Goal: Information Seeking & Learning: Learn about a topic

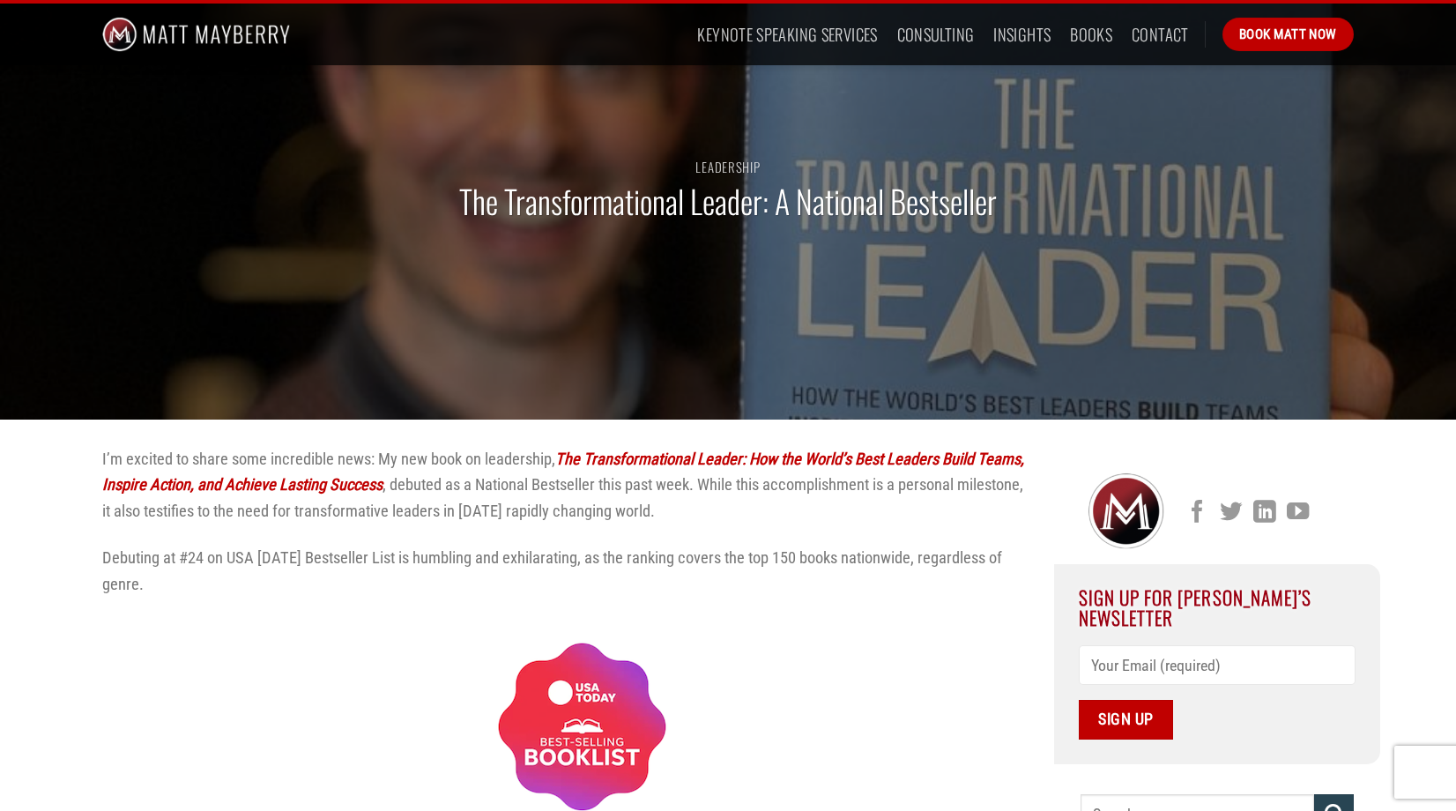
scroll to position [247, 0]
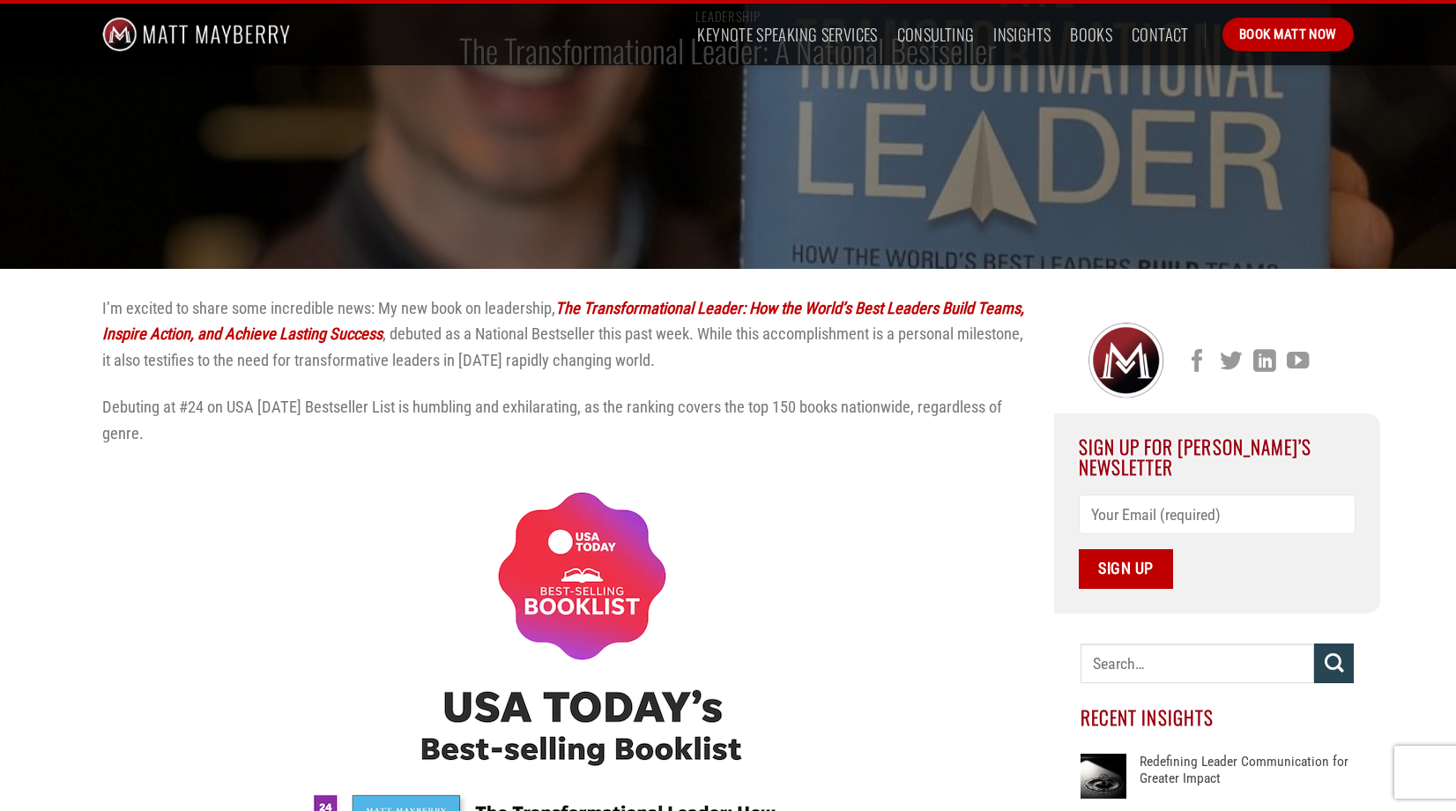
drag, startPoint x: 94, startPoint y: 302, endPoint x: 194, endPoint y: 444, distance: 173.4
copy div "I’m excited to share some incredible news: My new book on leadership, The Trans…"
click at [314, 362] on p "I’m excited to share some incredible news: My new book on leadership, The Trans…" at bounding box center [565, 334] width 926 height 78
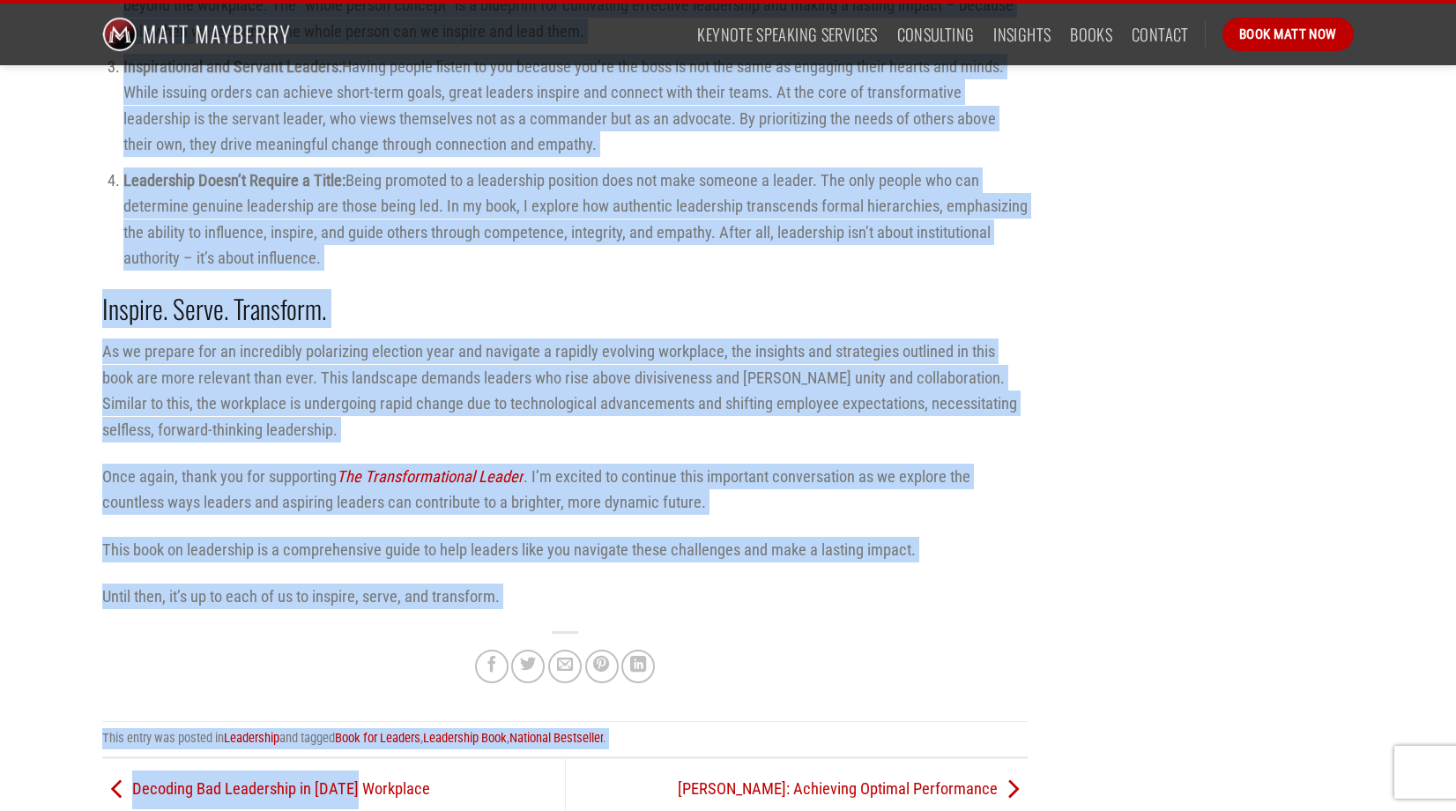
scroll to position [2265, 0]
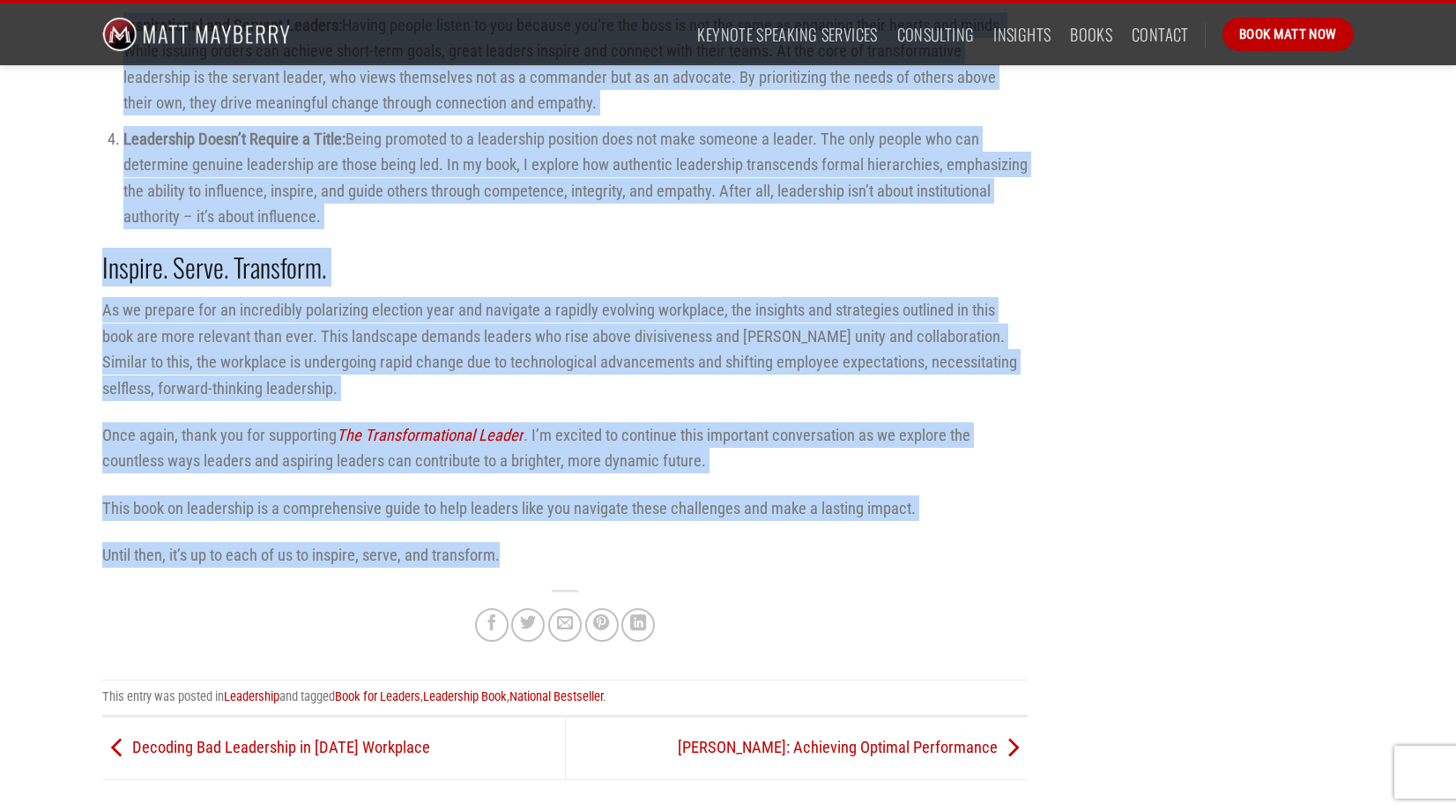
drag, startPoint x: 103, startPoint y: 122, endPoint x: 528, endPoint y: 549, distance: 602.7
copy div "Sleepless nights, marathon writing sessions, and rigorous rounds of edits marke…"
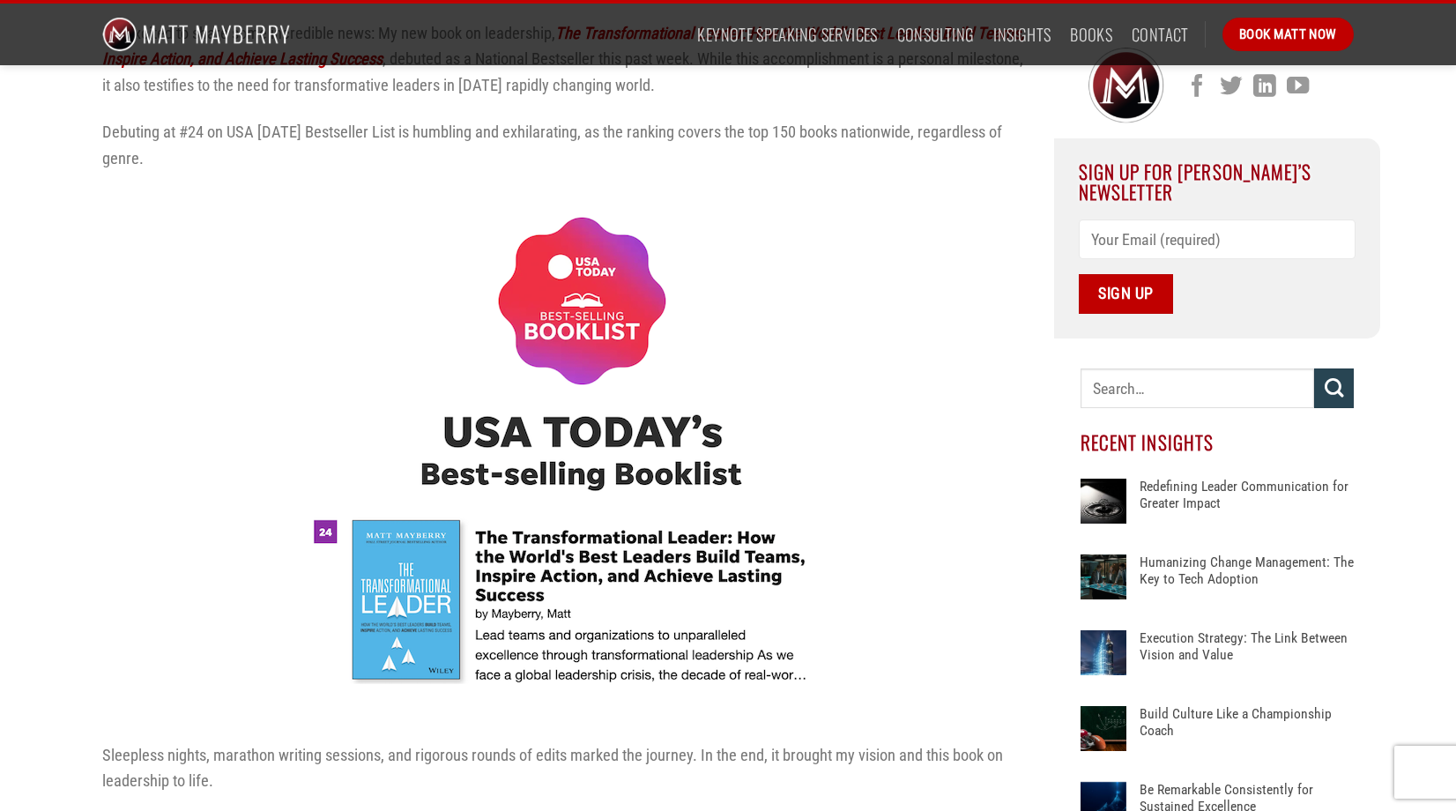
scroll to position [302, 0]
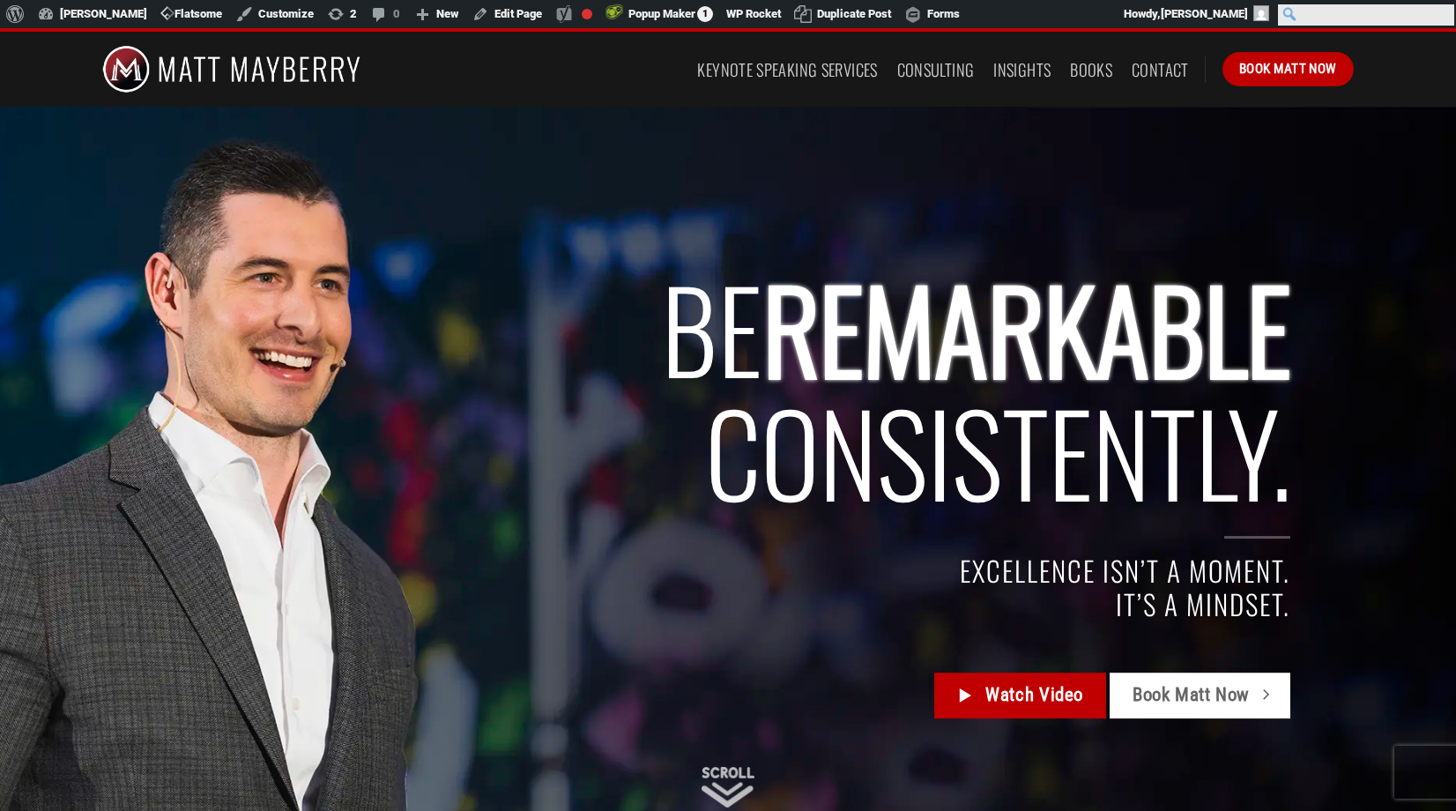
click at [1442, 11] on input "Search" at bounding box center [1366, 14] width 176 height 21
type input "transformational"
click input "Search" at bounding box center [0, 0] width 0 height 0
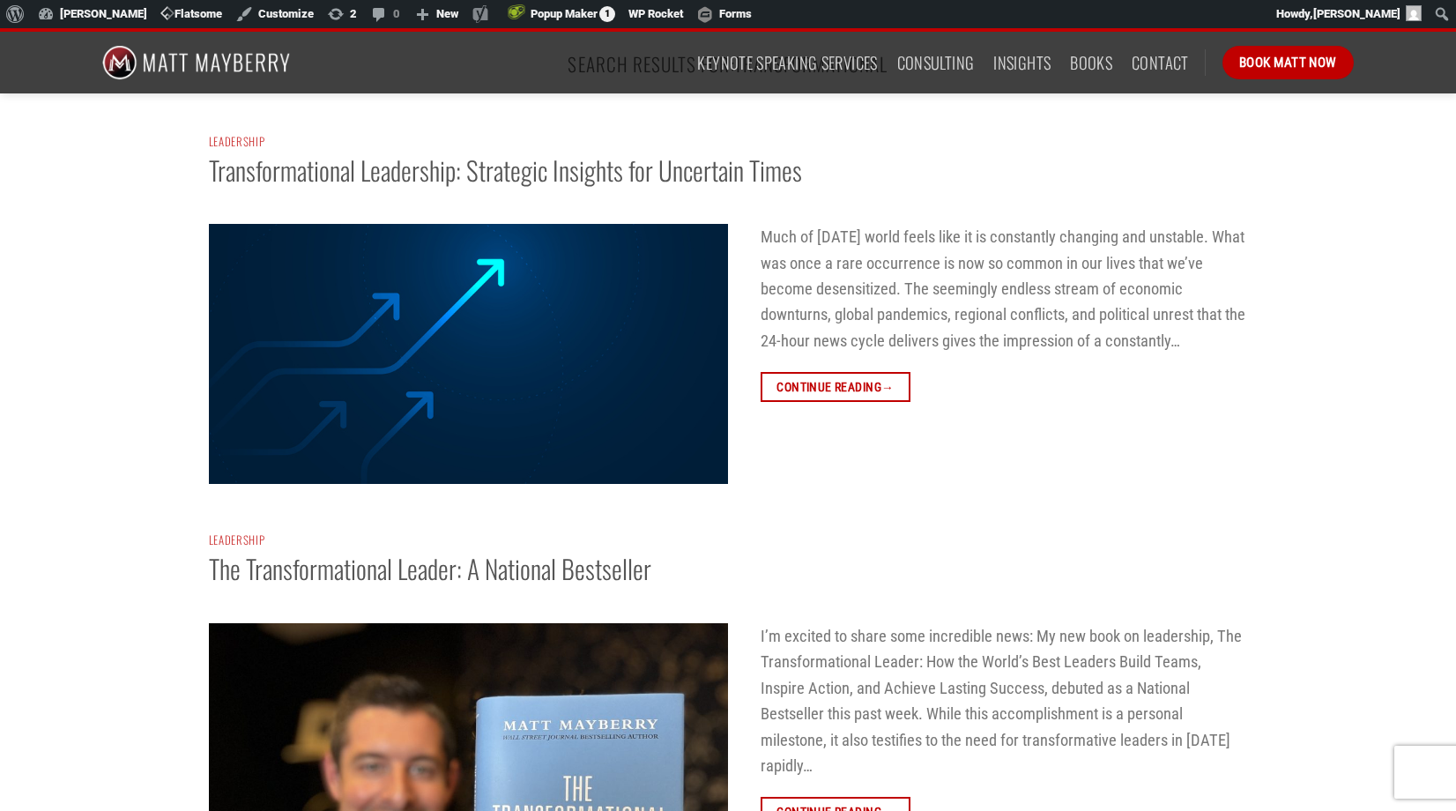
scroll to position [274, 0]
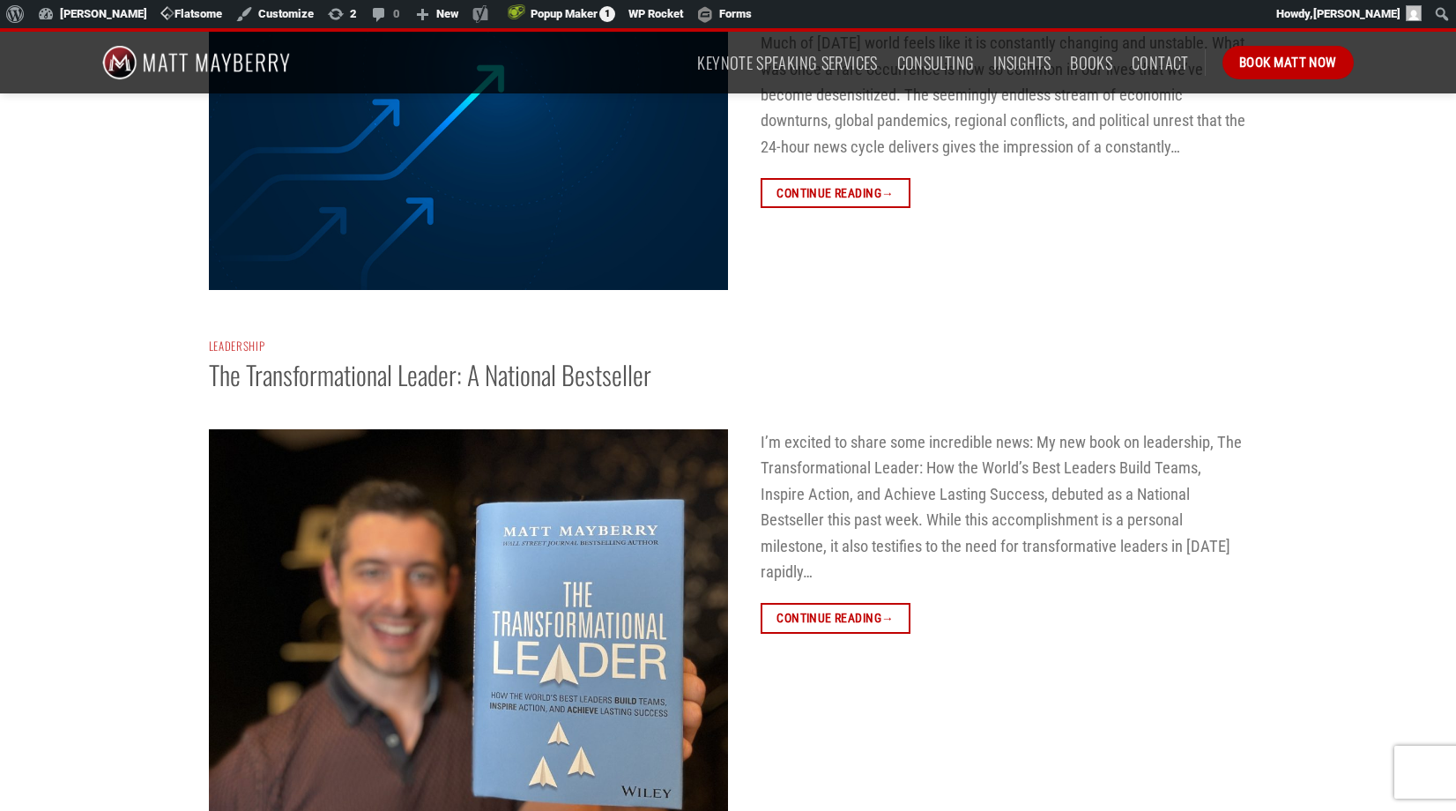
click at [416, 614] on img at bounding box center [468, 624] width 519 height 390
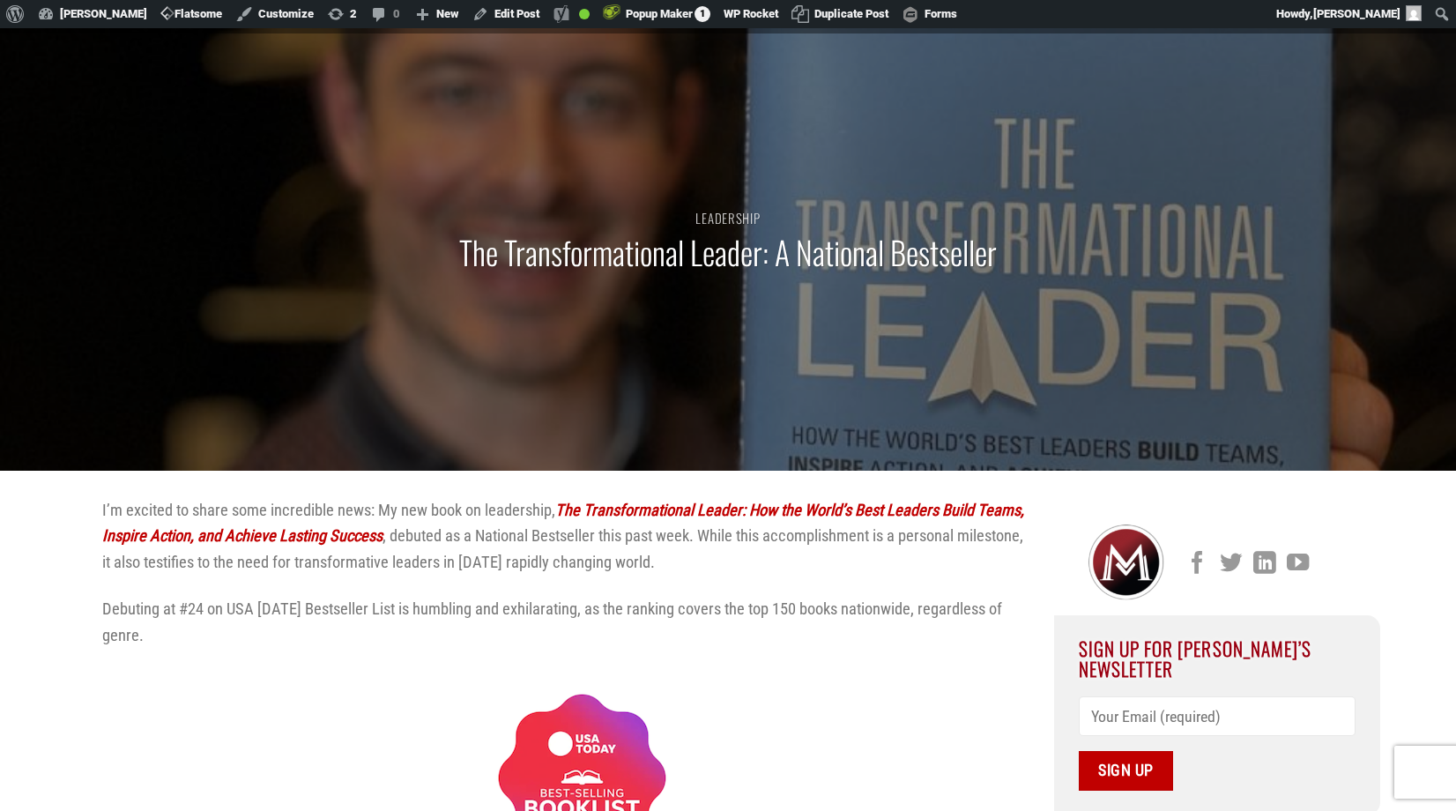
scroll to position [92, 0]
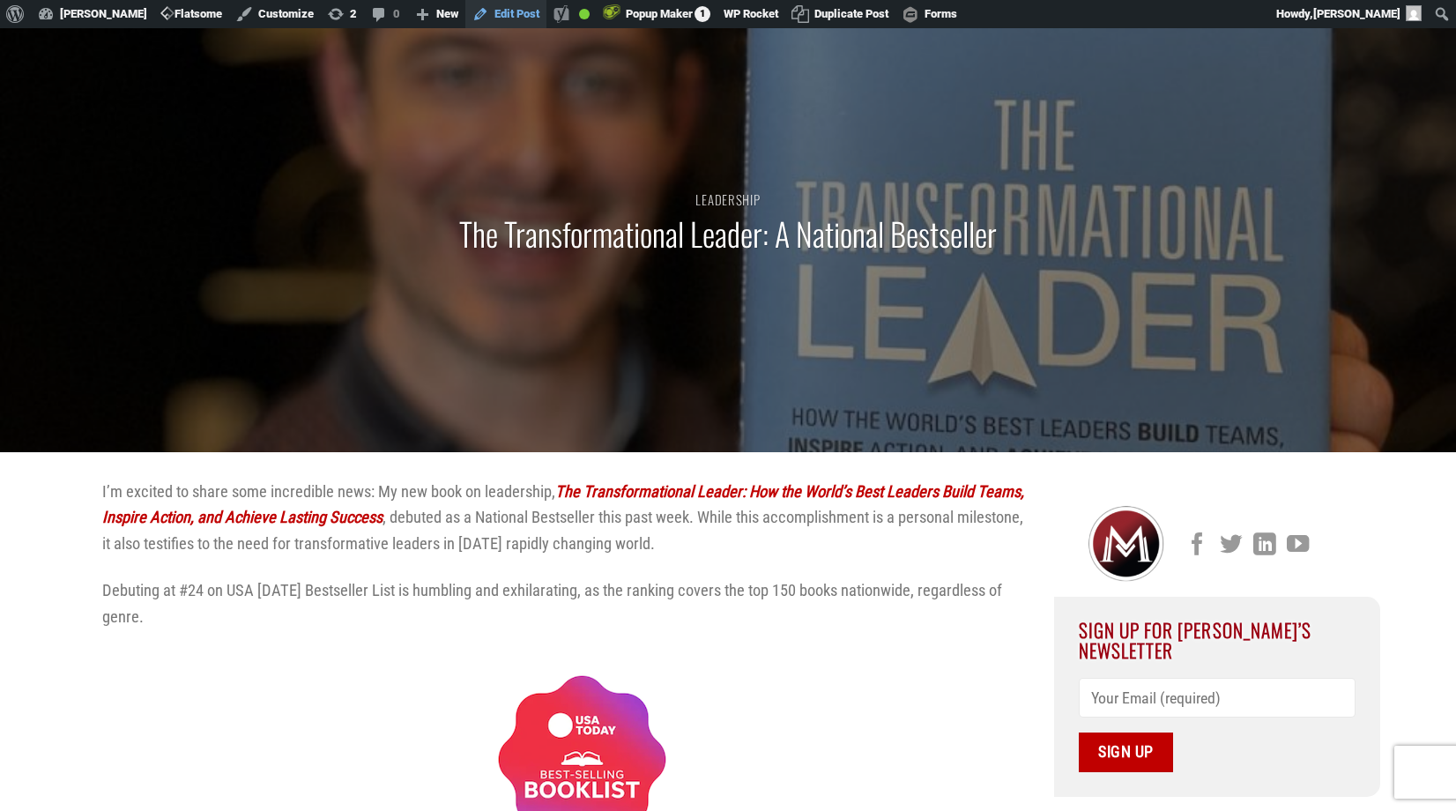
click at [509, 16] on link "Edit Post" at bounding box center [505, 14] width 81 height 28
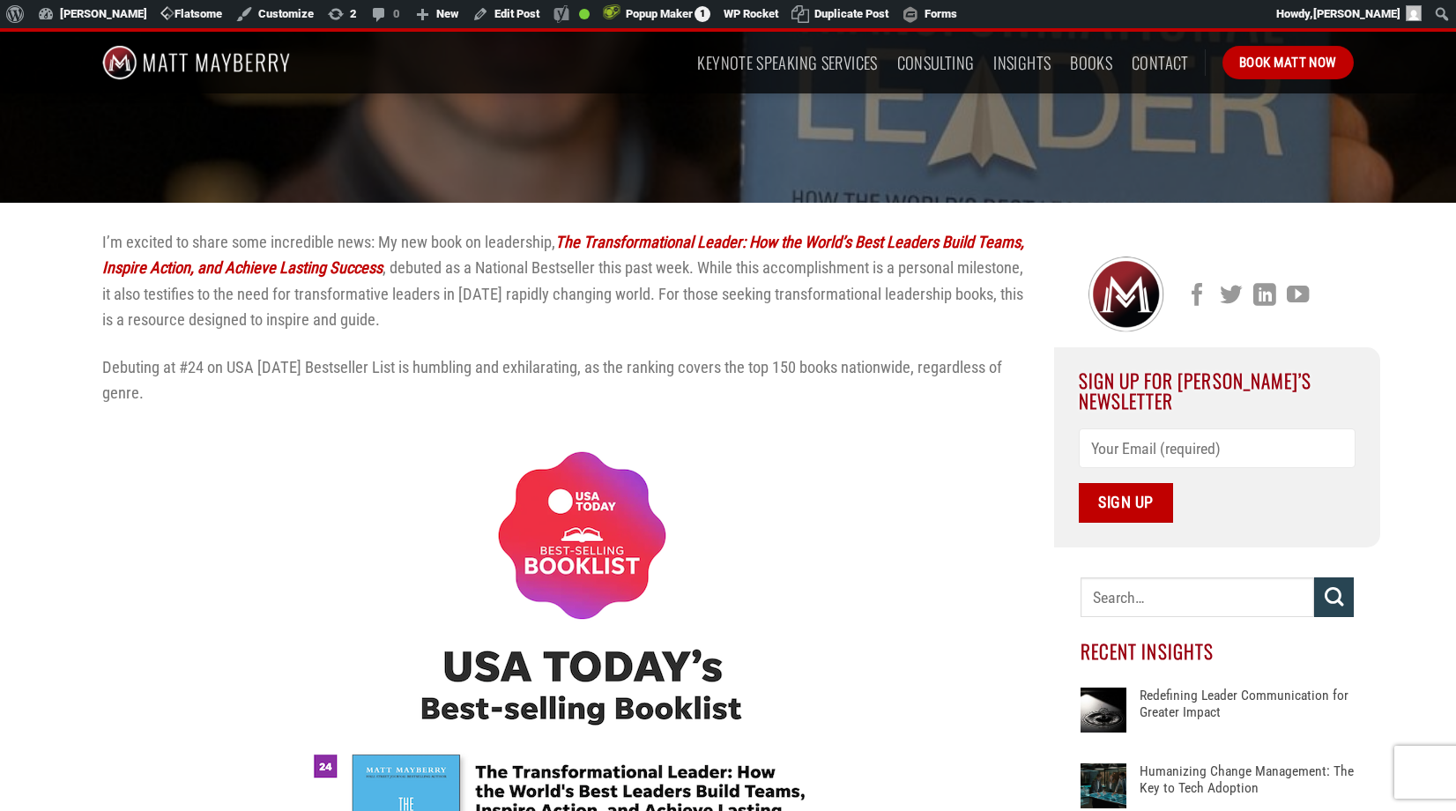
scroll to position [243, 0]
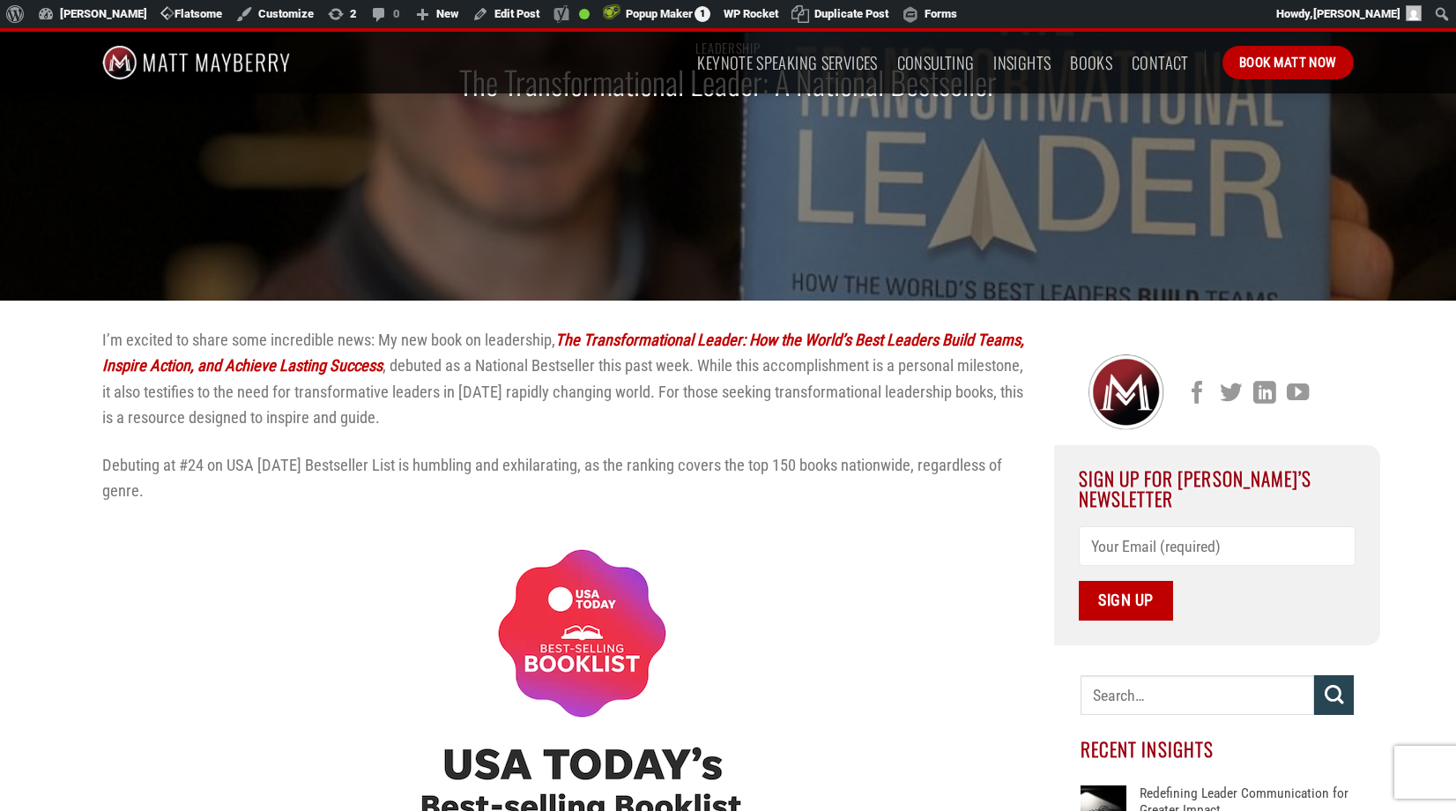
click at [492, 414] on p "I’m excited to share some incredible news: My new book on leadership, The Trans…" at bounding box center [565, 379] width 926 height 104
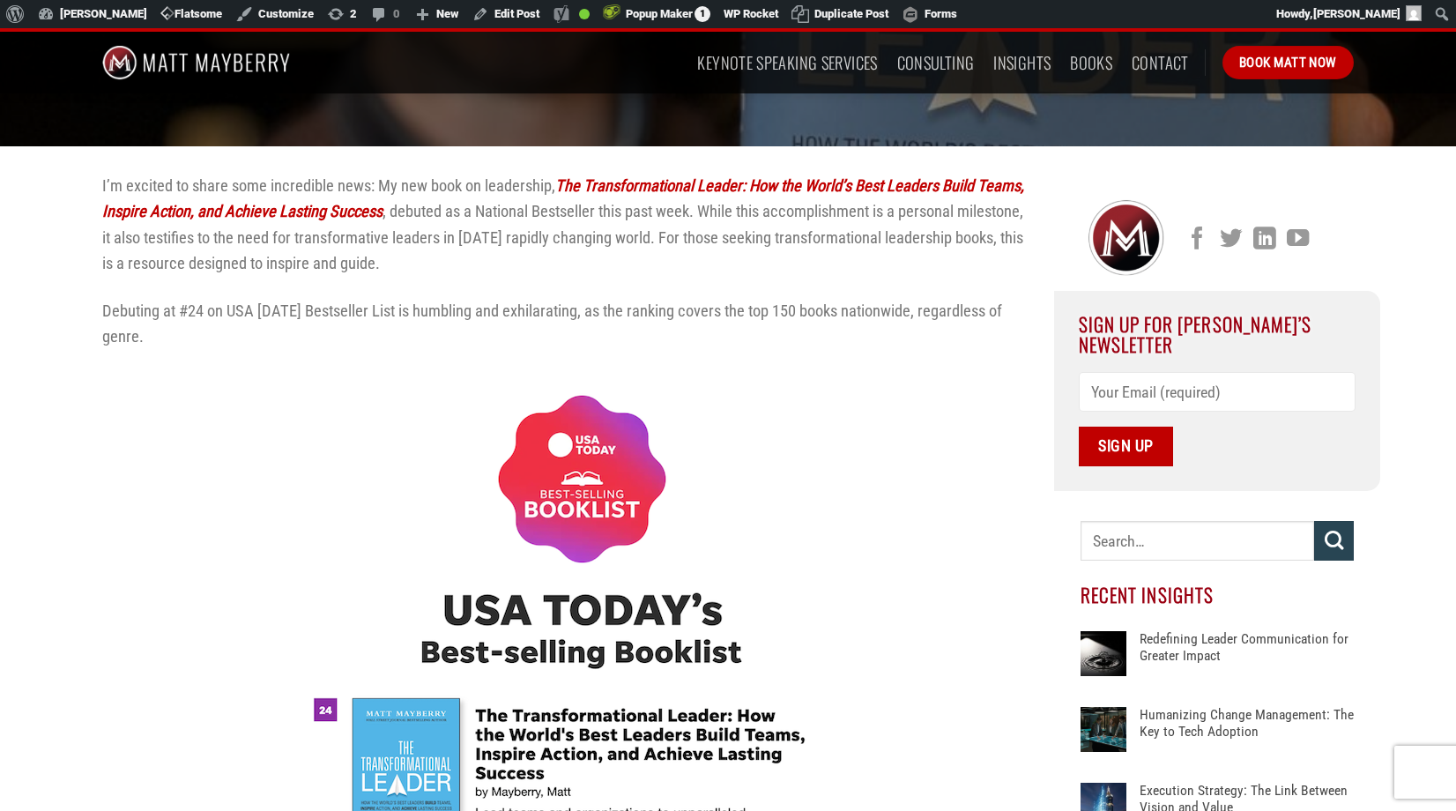
scroll to position [415, 0]
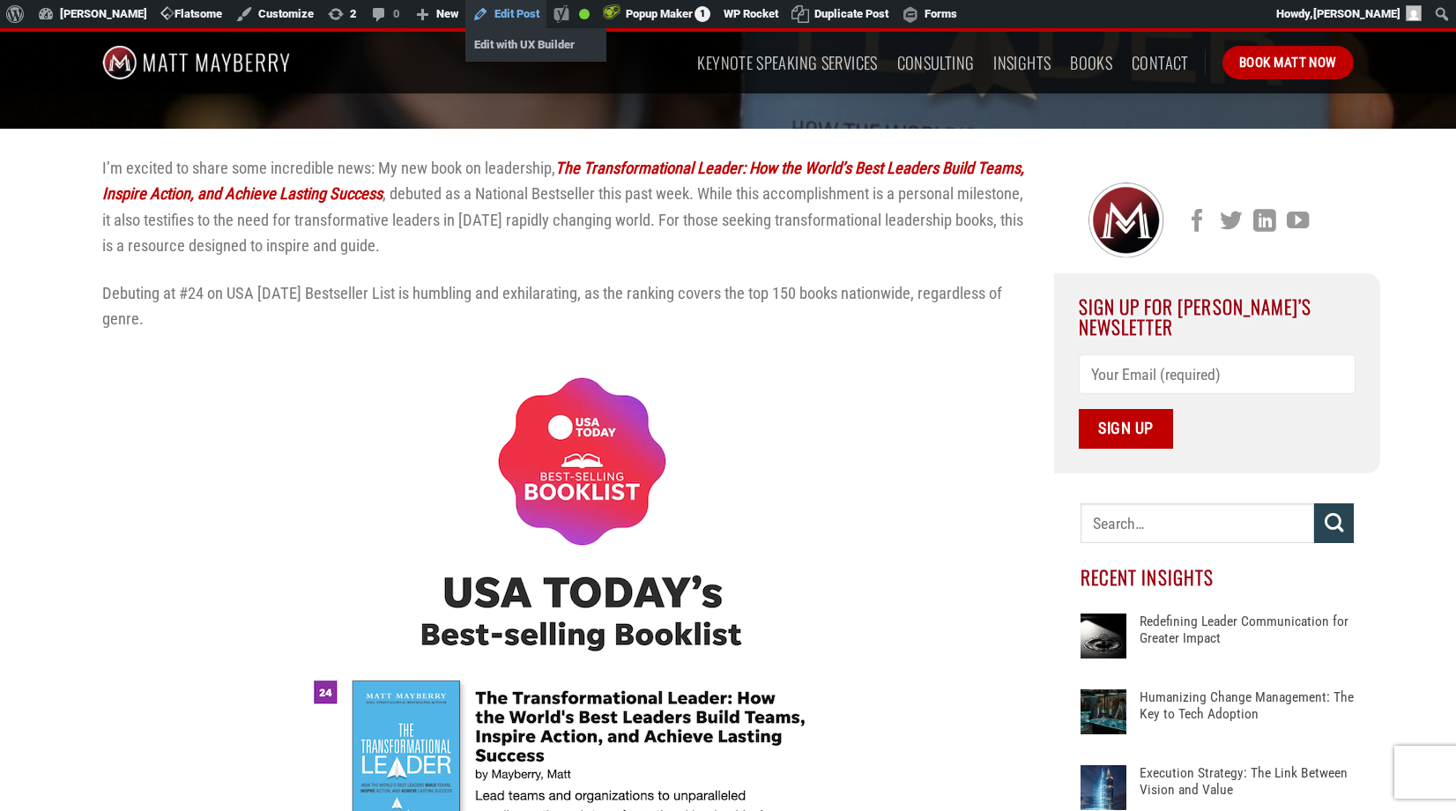
click at [509, 17] on link "Edit Post" at bounding box center [505, 14] width 81 height 28
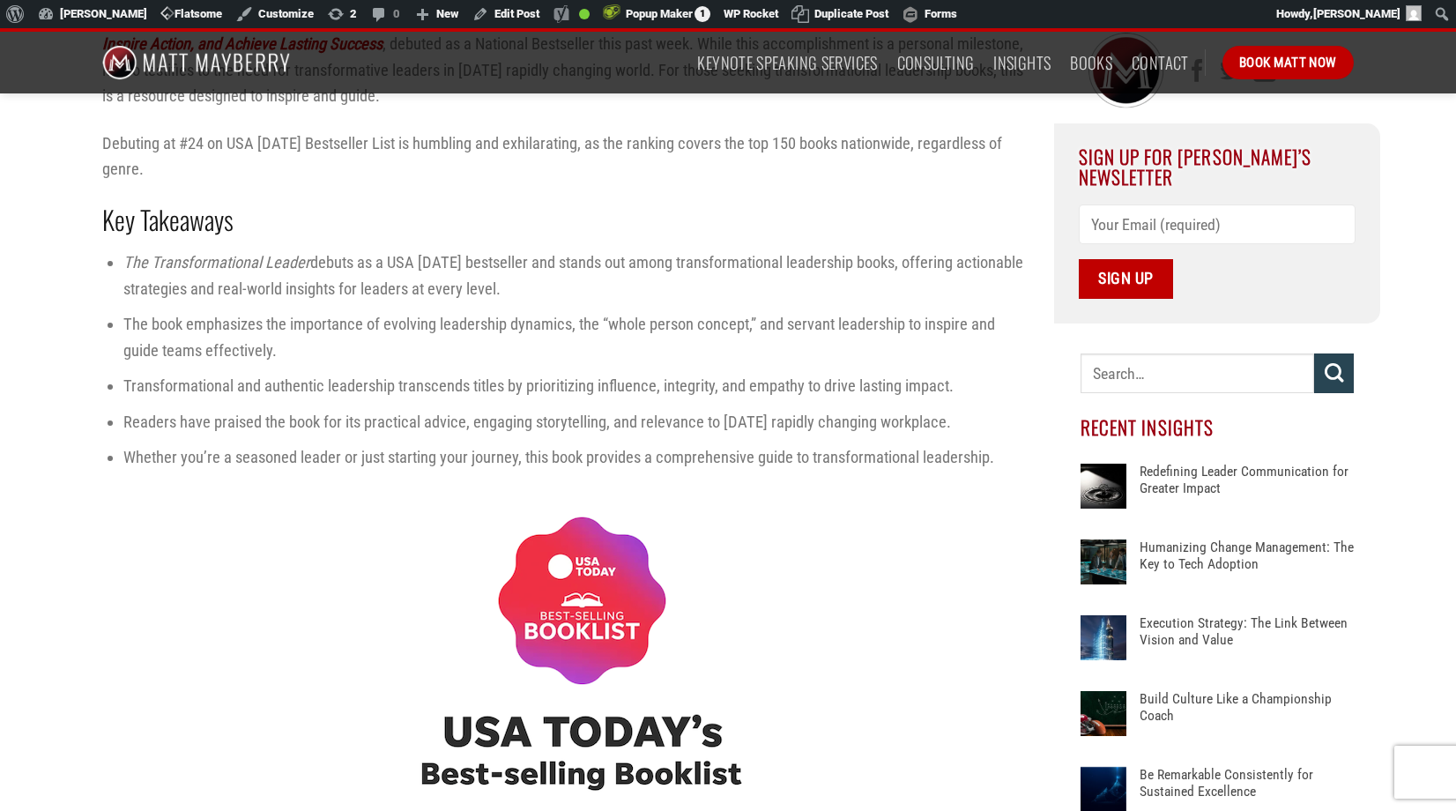
scroll to position [569, 0]
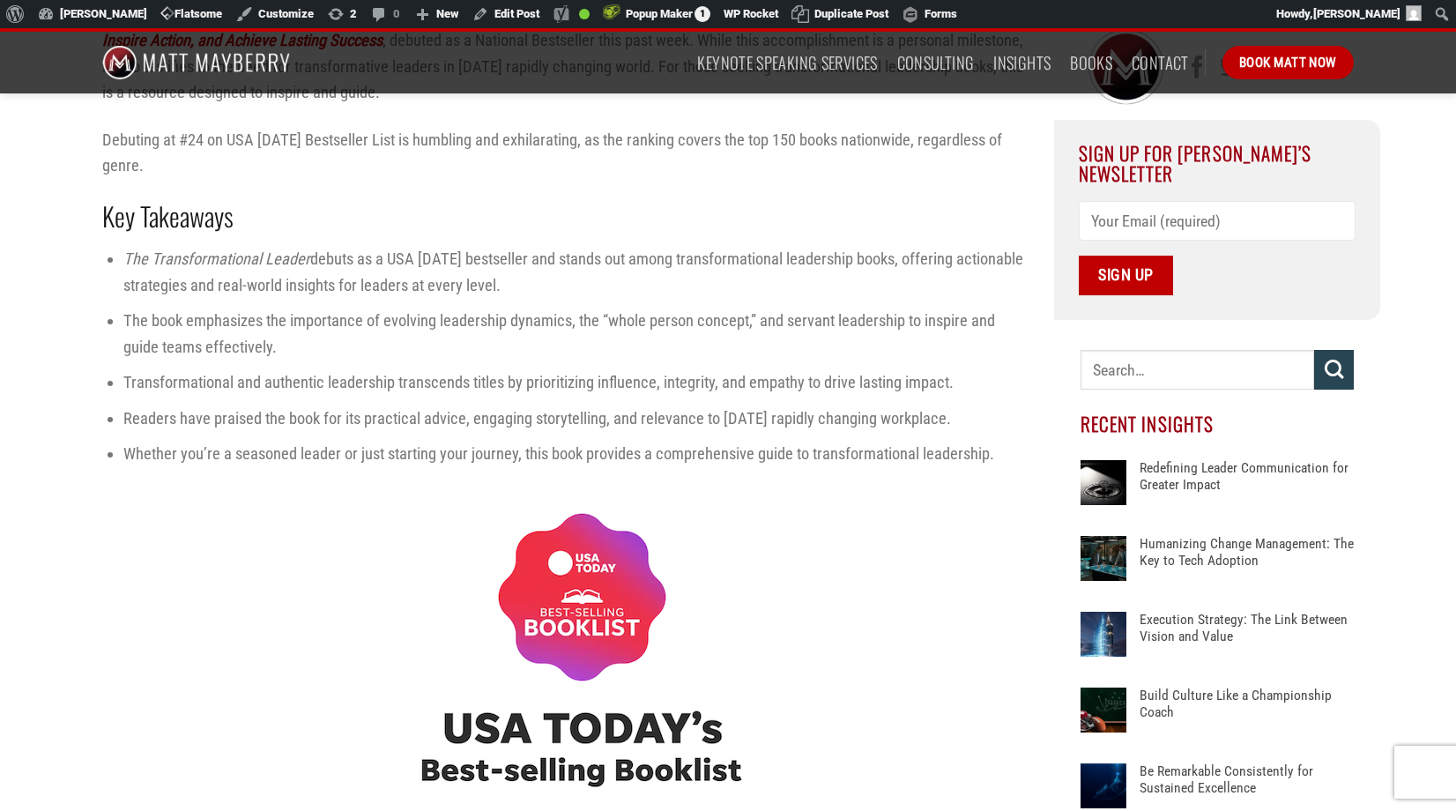
click at [302, 521] on img at bounding box center [565, 752] width 529 height 529
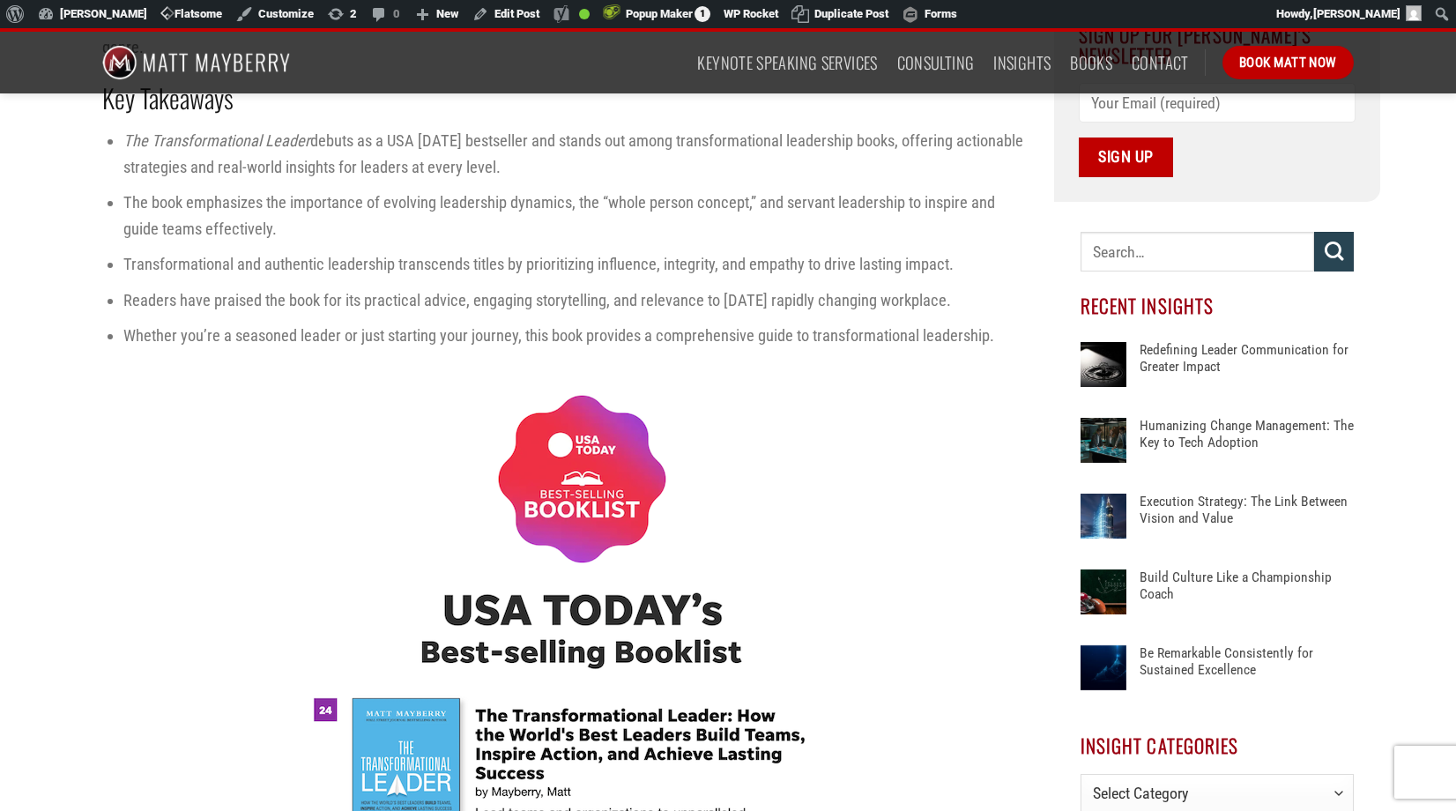
scroll to position [818, 0]
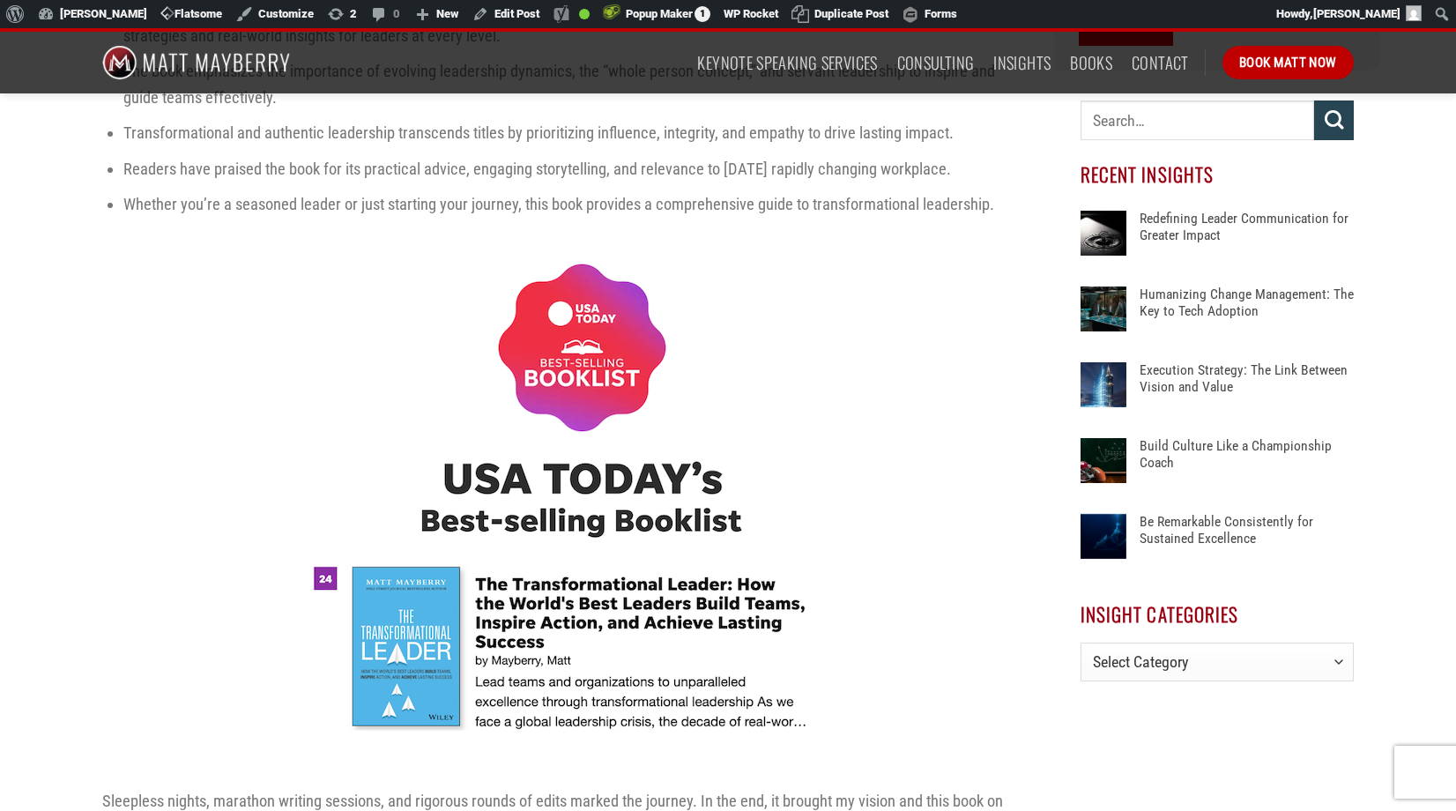
click at [583, 366] on img at bounding box center [565, 503] width 529 height 529
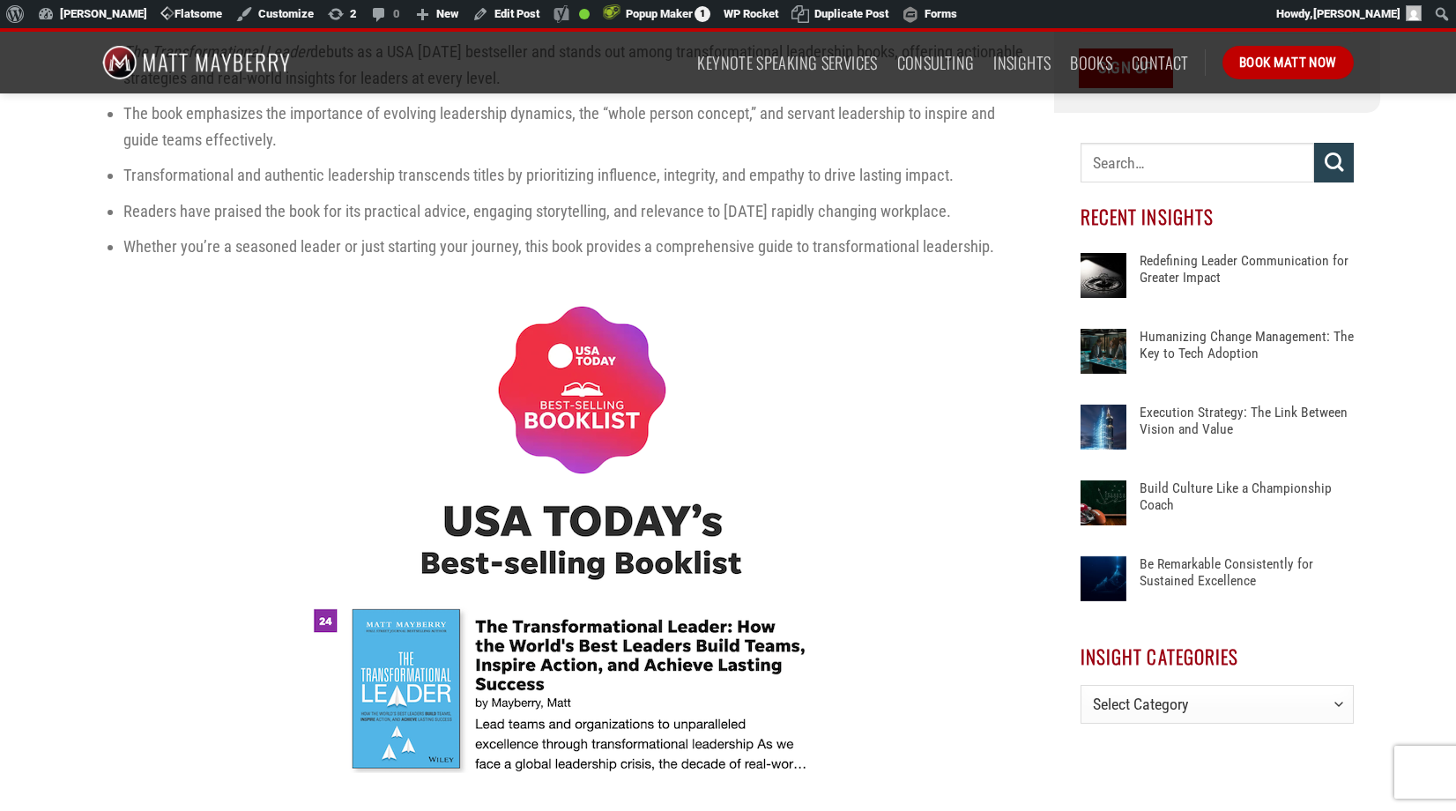
scroll to position [0, 0]
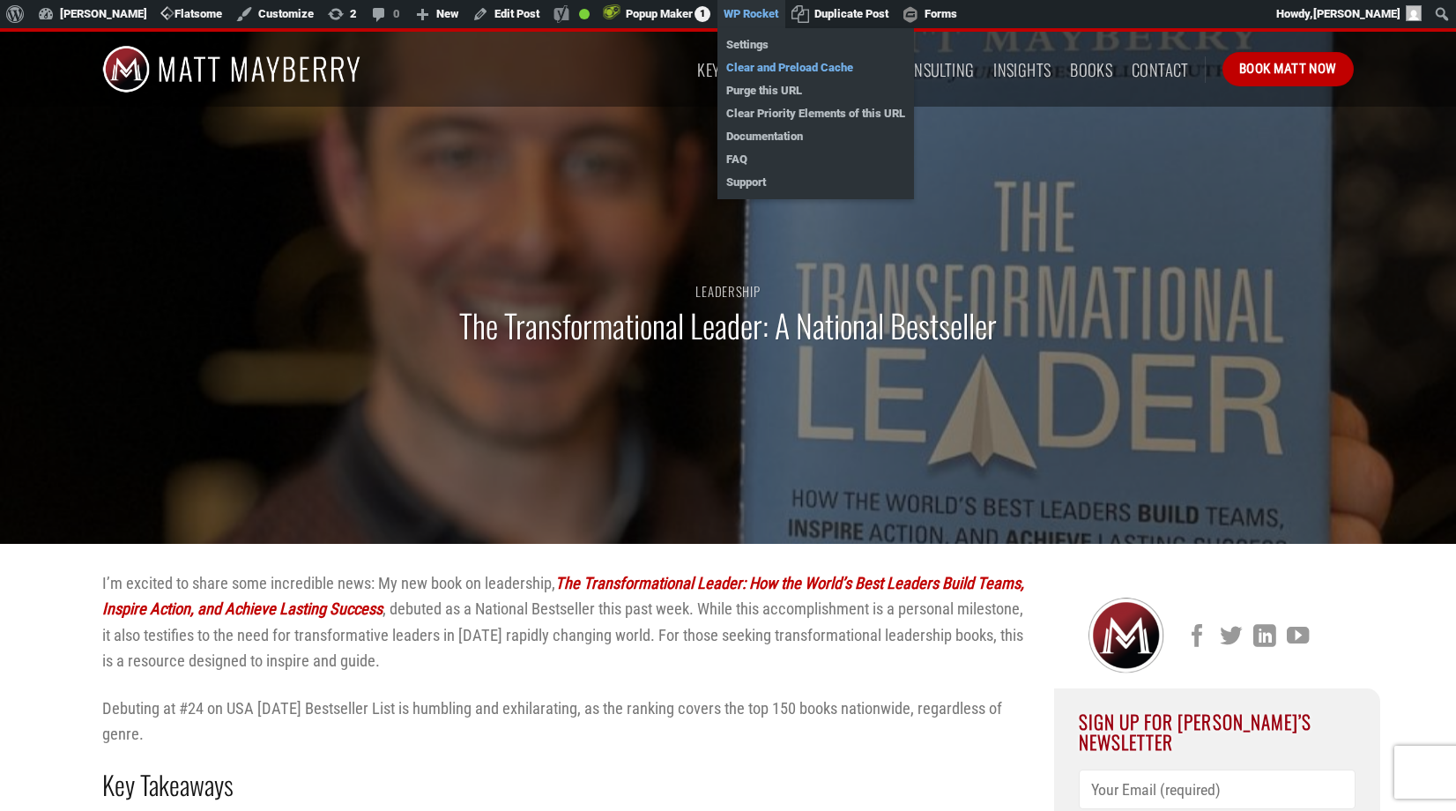
click at [769, 67] on link "Clear and Preload Cache" at bounding box center [816, 67] width 197 height 23
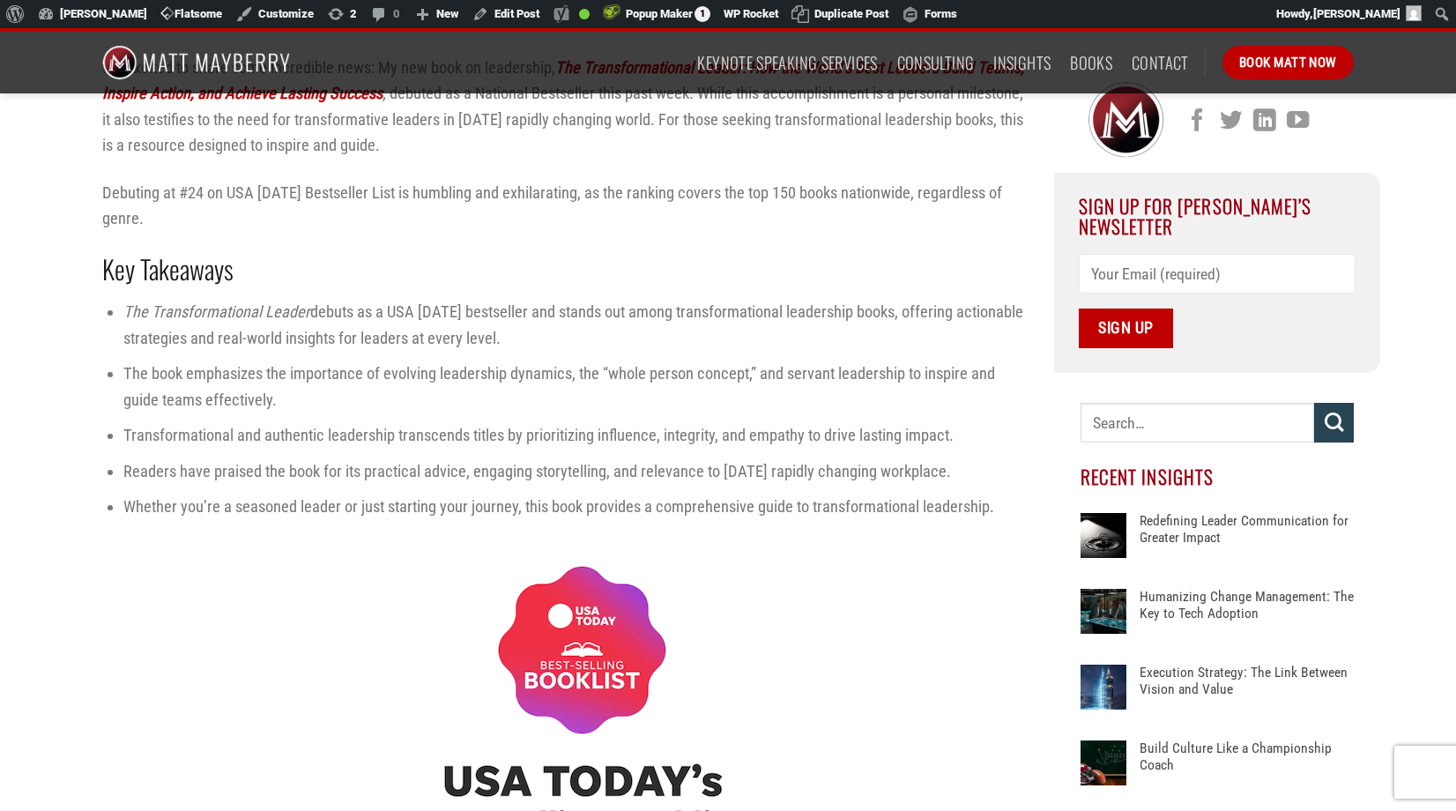
scroll to position [524, 0]
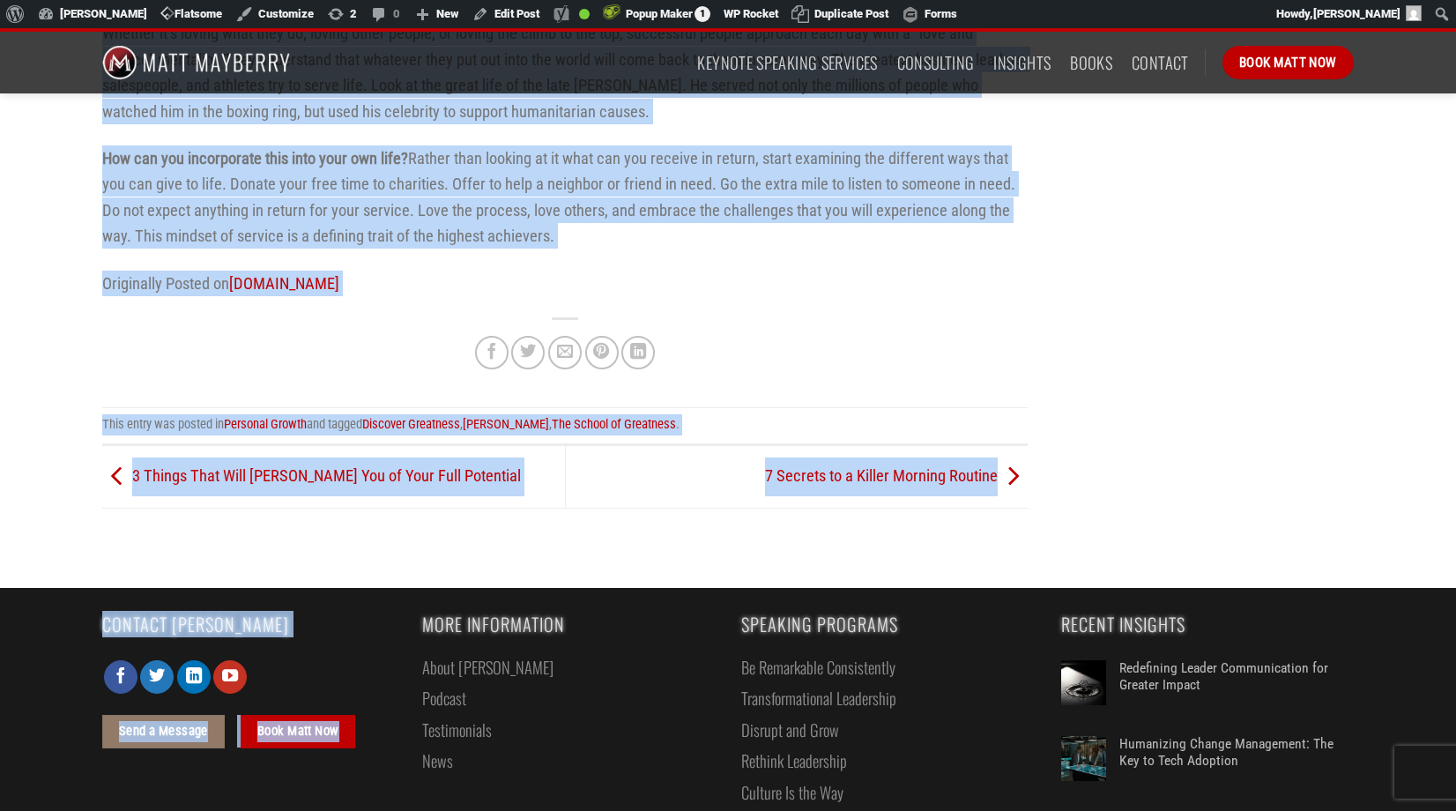
scroll to position [2108, 0]
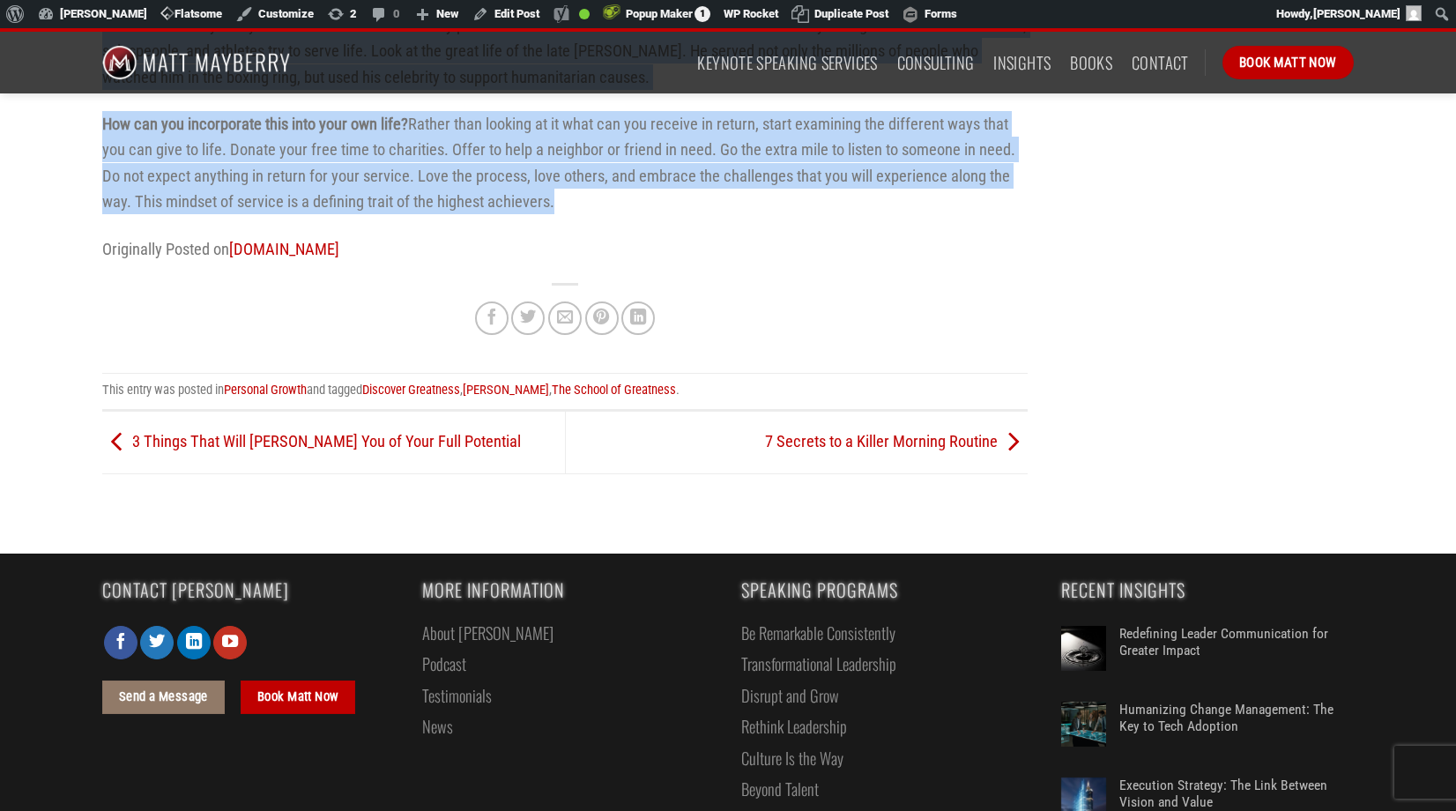
drag, startPoint x: 103, startPoint y: 187, endPoint x: 578, endPoint y: 199, distance: 475.3
copy div "Loremipsu dolo sit ametco adipiscing el se doei temporinc utl etdol’m aliquae a…"
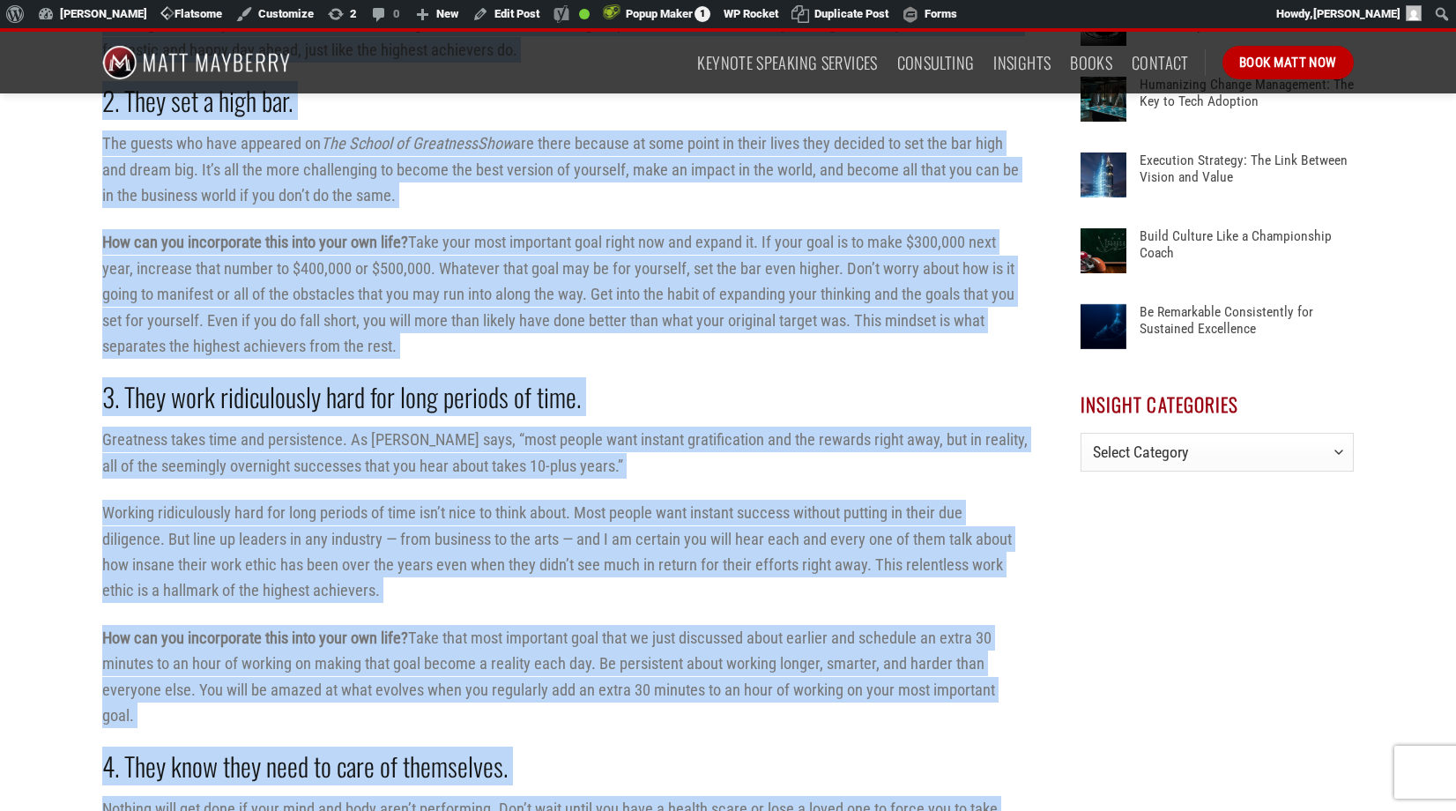
scroll to position [983, 0]
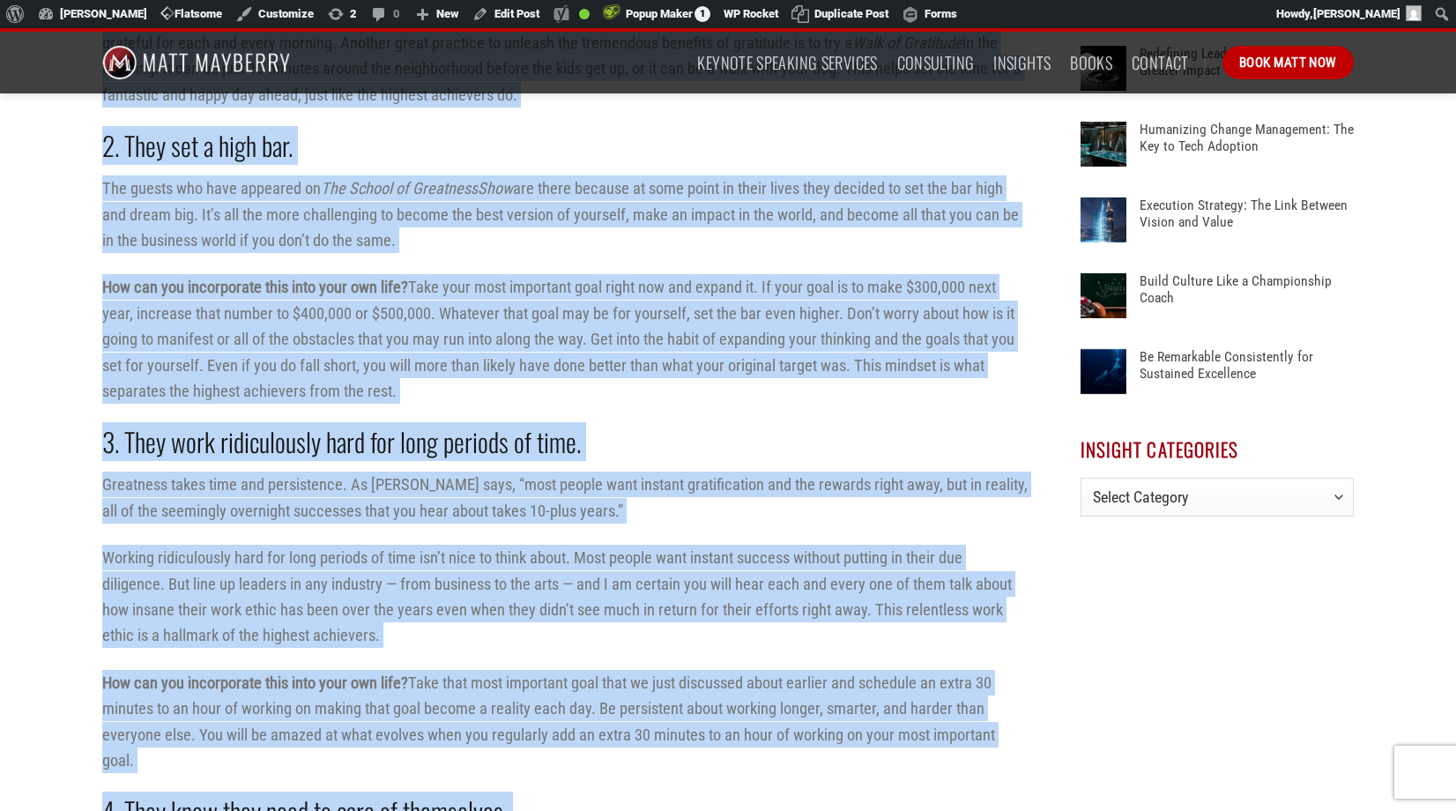
click at [754, 398] on p "How can you incorporate this into your own life? Take your most important goal …" at bounding box center [565, 339] width 926 height 130
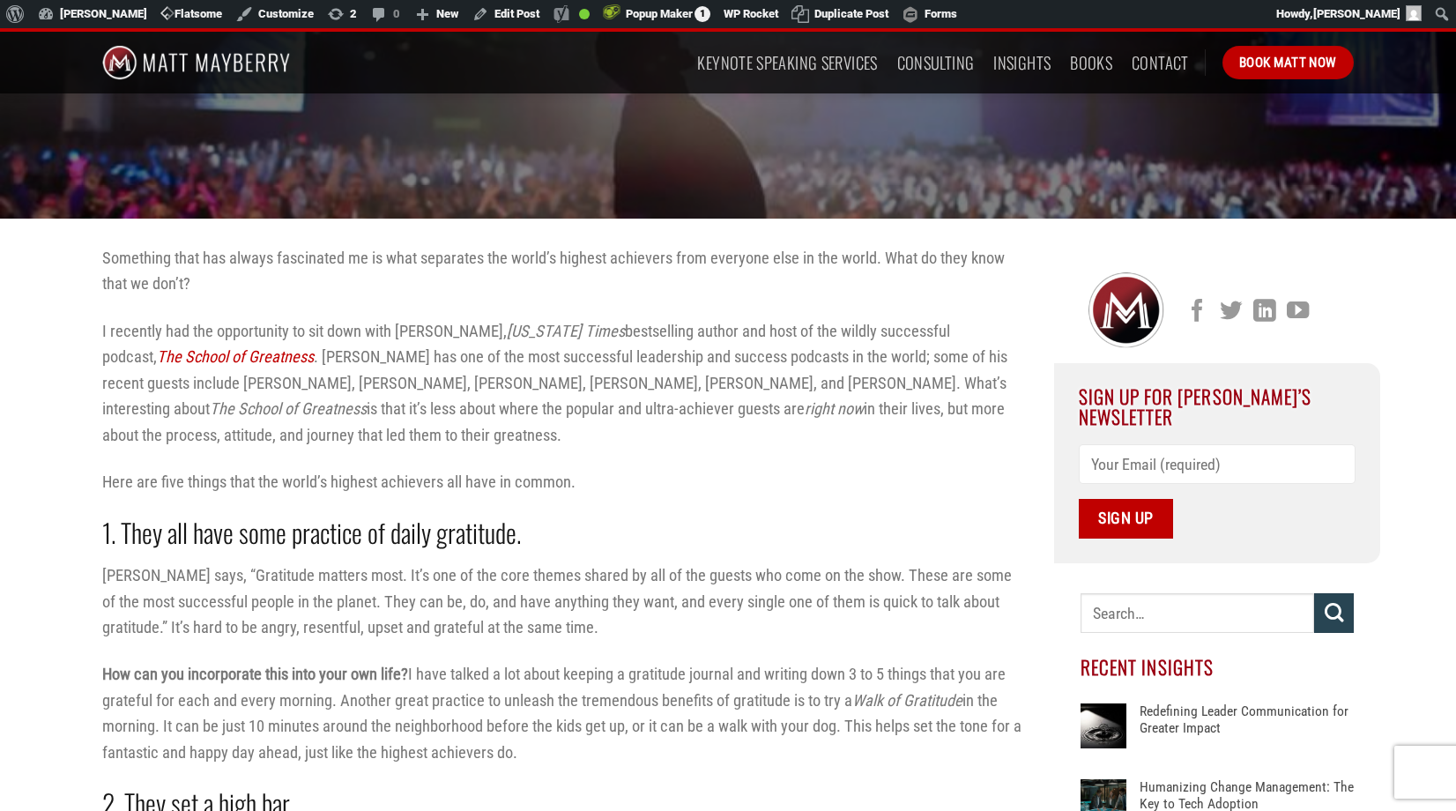
scroll to position [324, 0]
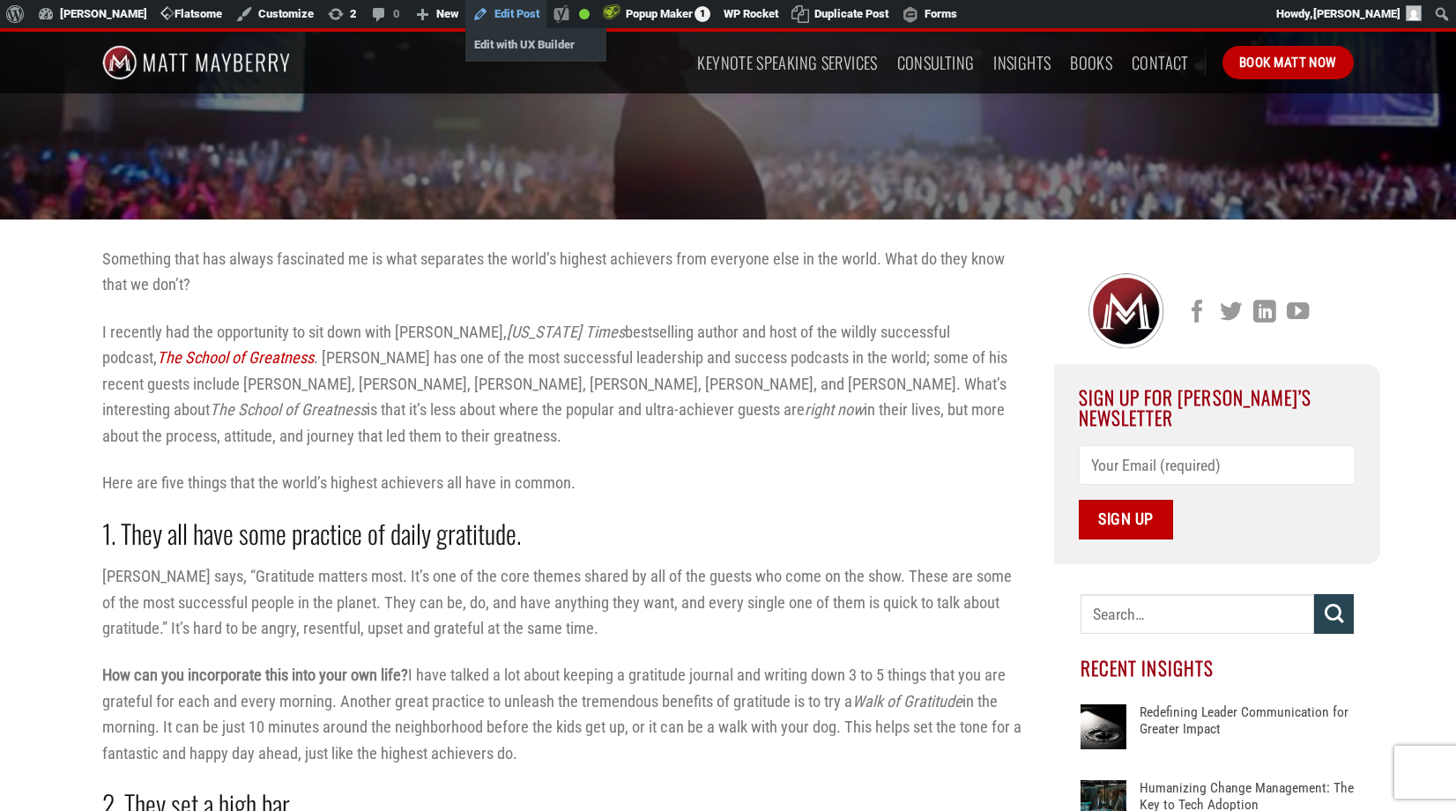
click at [516, 12] on link "Edit Post" at bounding box center [505, 14] width 81 height 28
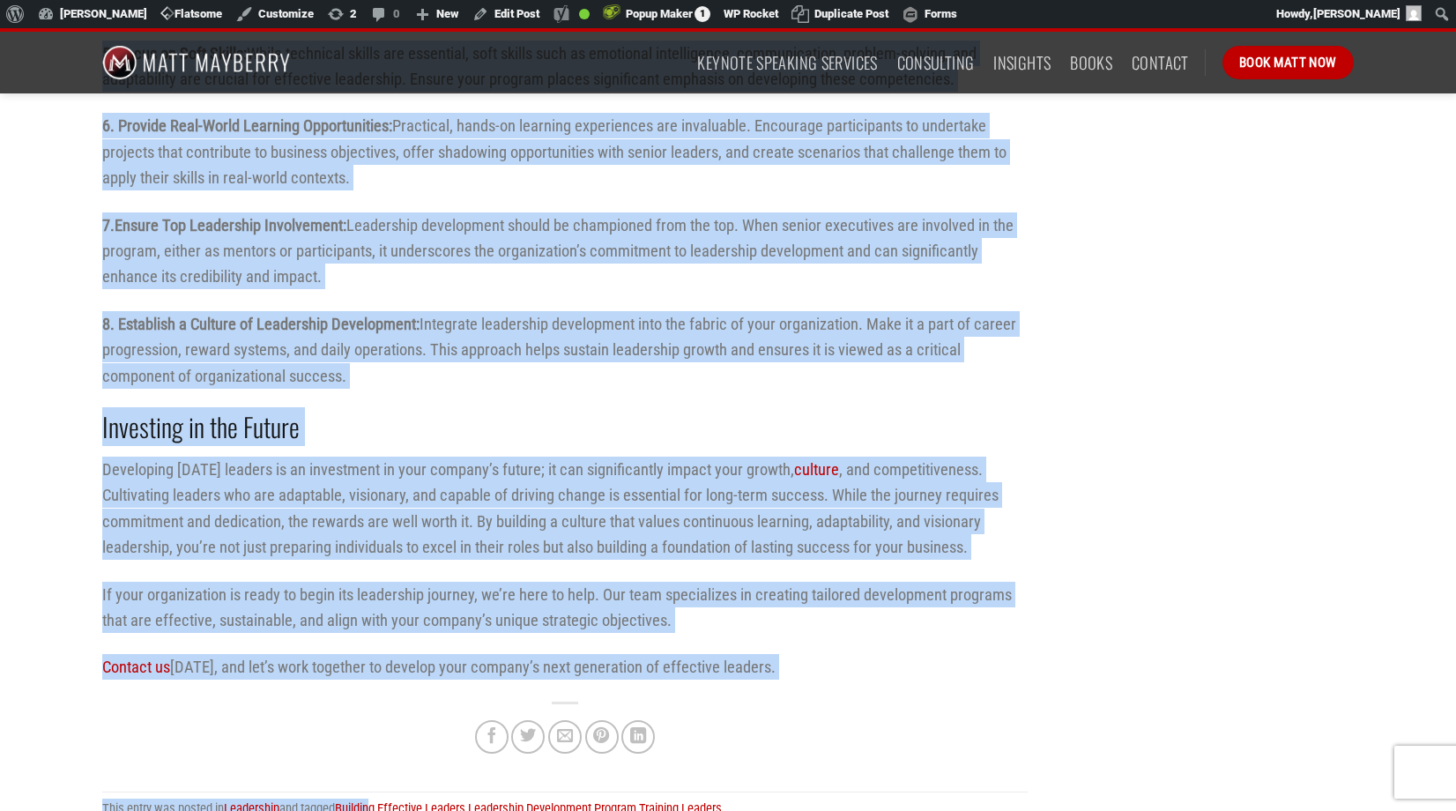
scroll to position [3146, 0]
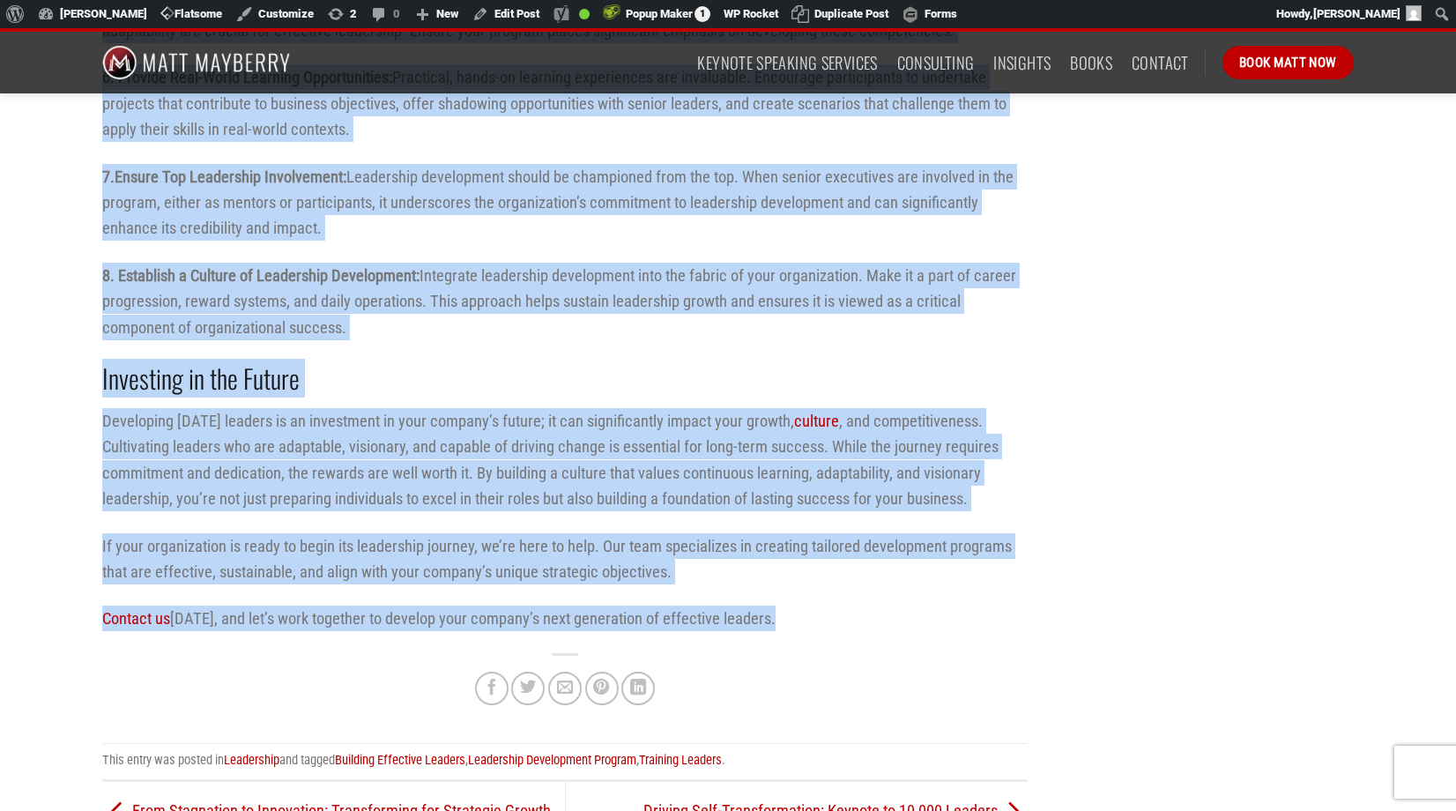
drag, startPoint x: 100, startPoint y: 304, endPoint x: 796, endPoint y: 612, distance: 760.5
copy div "Leadership development has taken center stage as a crucial investment for forwa…"
click at [760, 274] on p "8. Establish a Culture of Leadership Development: Integrate leadership developm…" at bounding box center [565, 302] width 926 height 78
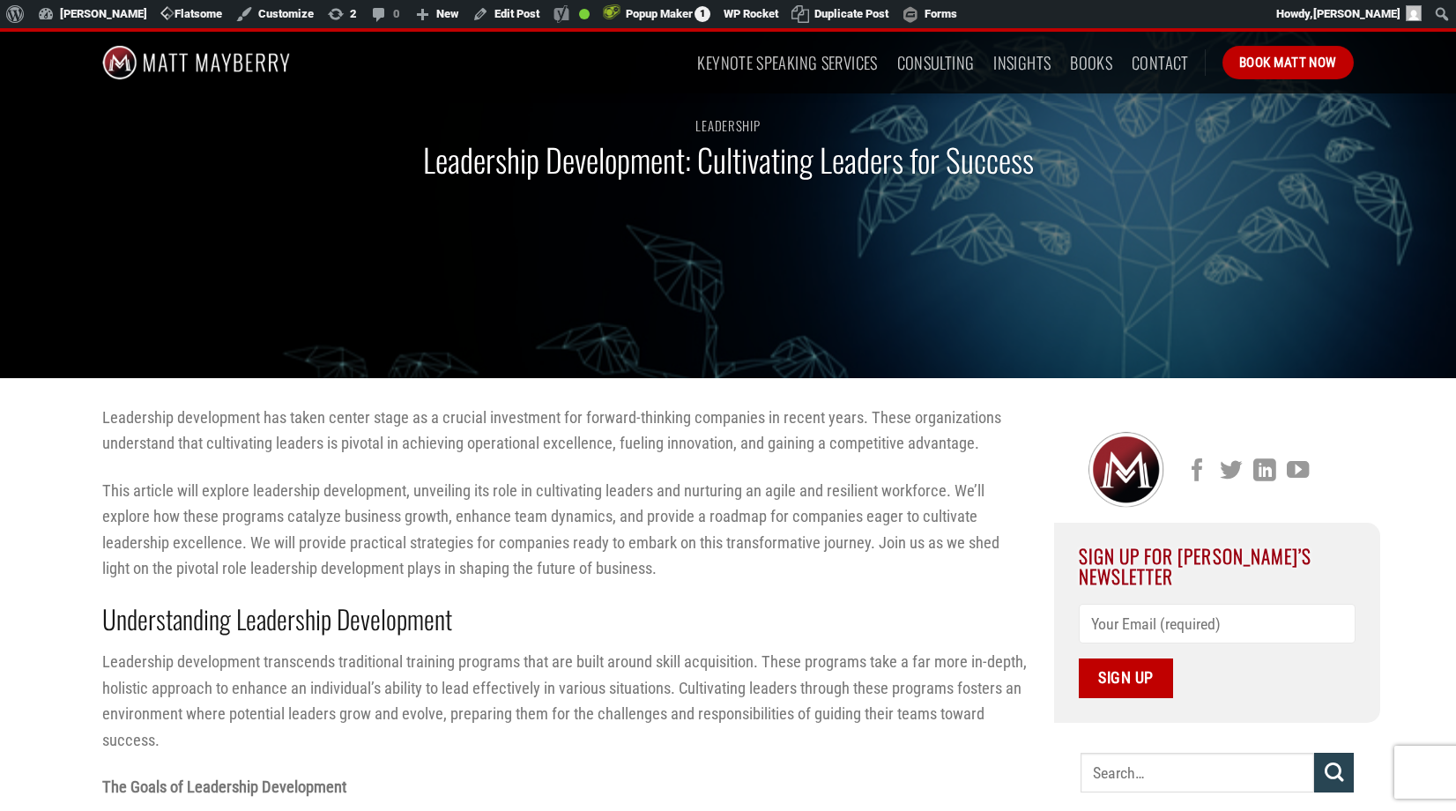
scroll to position [164, 0]
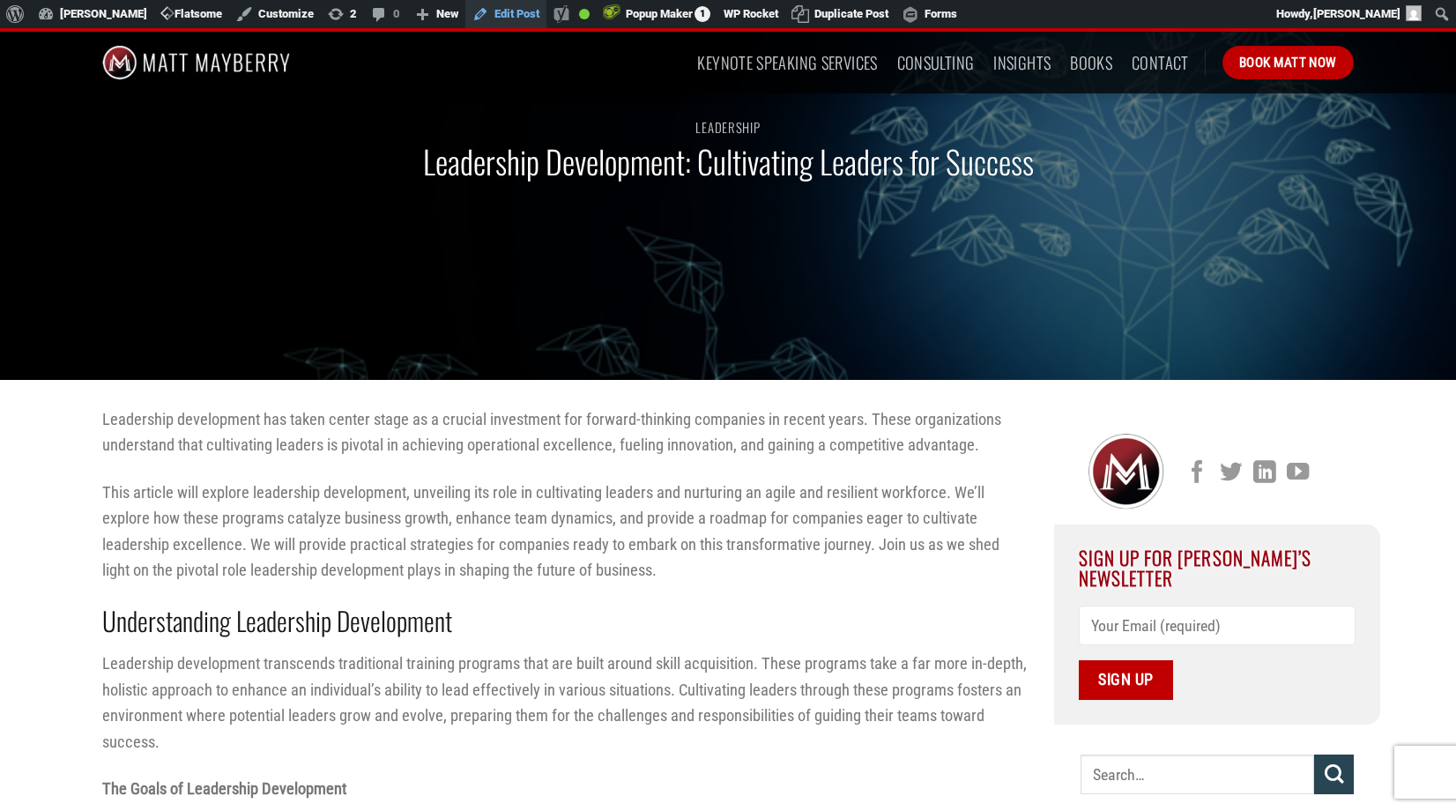
click at [506, 11] on link "Edit Post" at bounding box center [505, 14] width 81 height 28
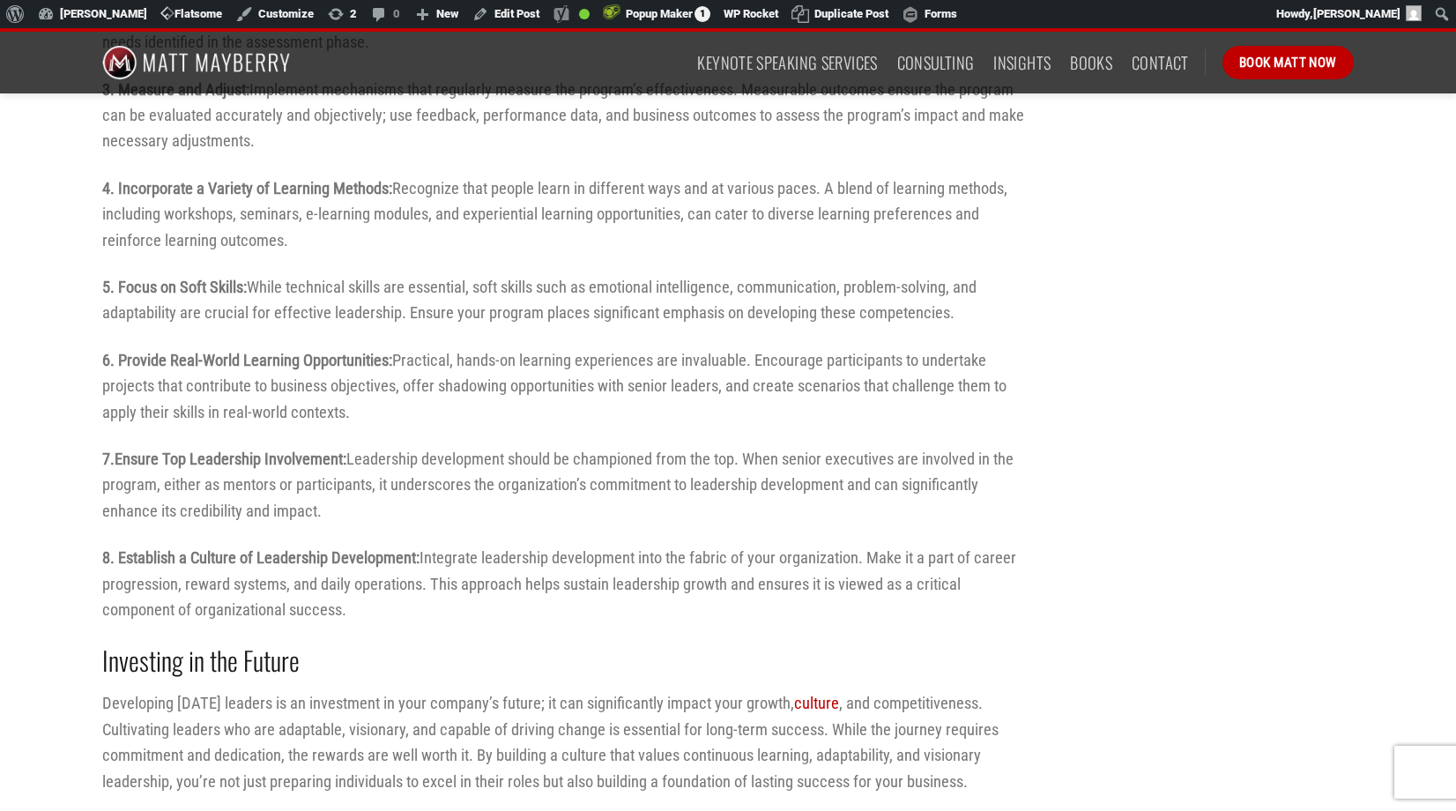
scroll to position [2986, 0]
